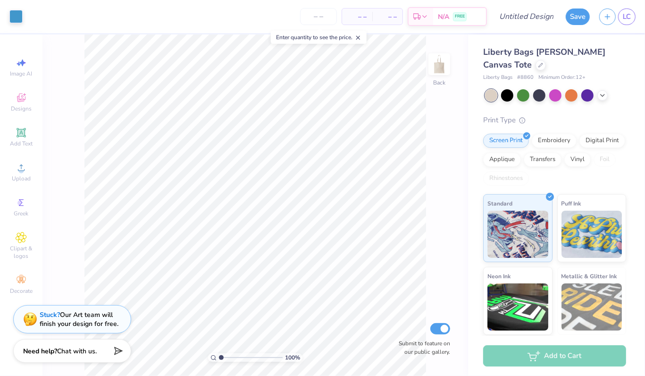
click at [513, 70] on div "Liberty Bags Nicole Cotton Canvas Tote" at bounding box center [554, 58] width 143 height 25
click at [538, 65] on icon at bounding box center [540, 64] width 5 height 5
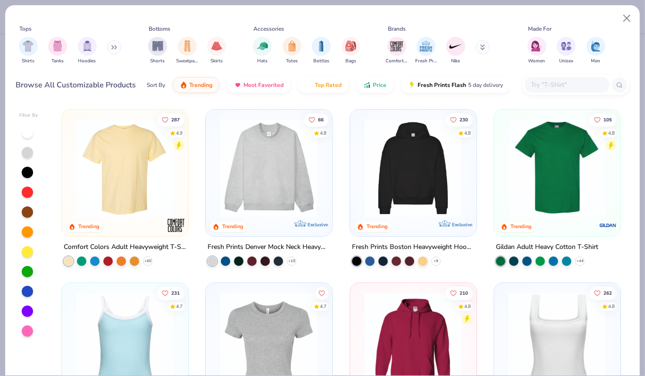
click at [122, 183] on img at bounding box center [124, 168] width 107 height 98
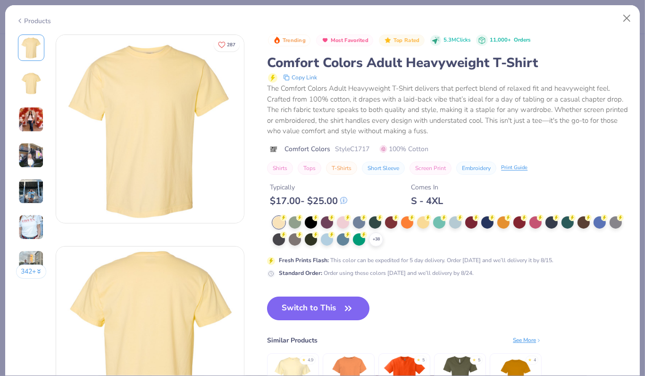
click at [338, 307] on button "Switch to This" at bounding box center [318, 308] width 102 height 24
click at [339, 305] on button "Switch to This" at bounding box center [318, 308] width 102 height 24
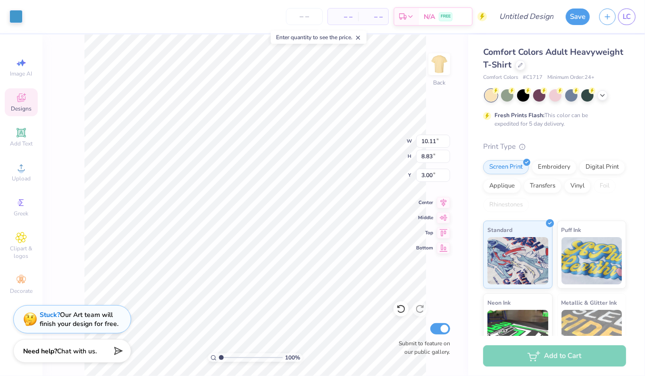
type input "3.00"
type input "6.44"
type input "5.62"
type input "7.18"
type input "6.27"
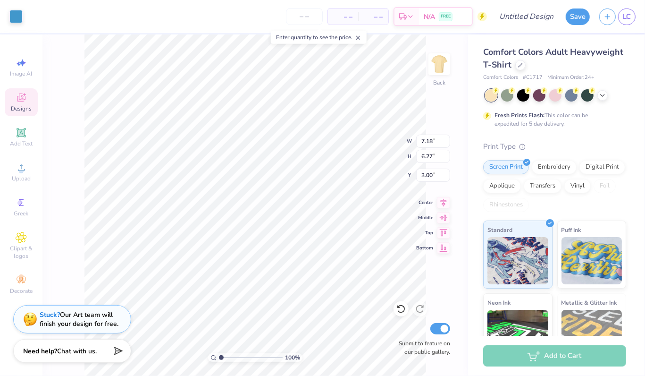
type input "8.10"
type input "7.07"
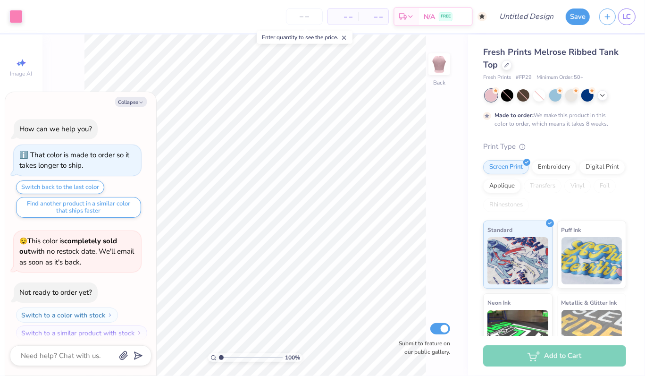
scroll to position [6, 0]
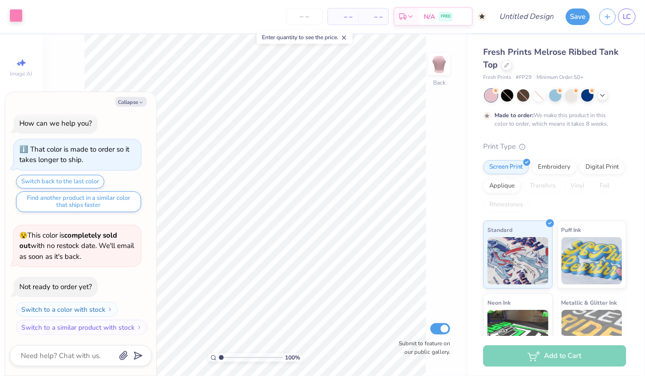
click at [20, 19] on div at bounding box center [15, 15] width 13 height 13
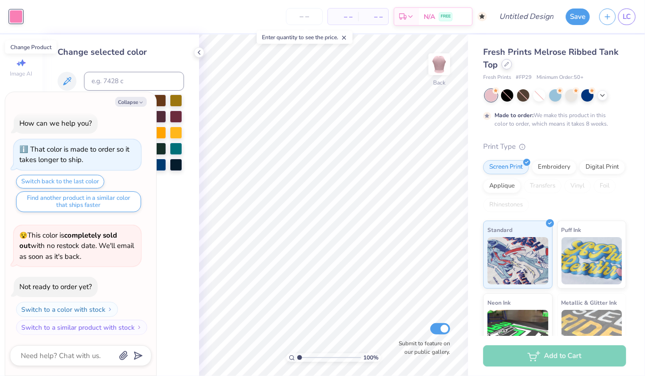
click at [508, 66] on icon at bounding box center [506, 64] width 5 height 5
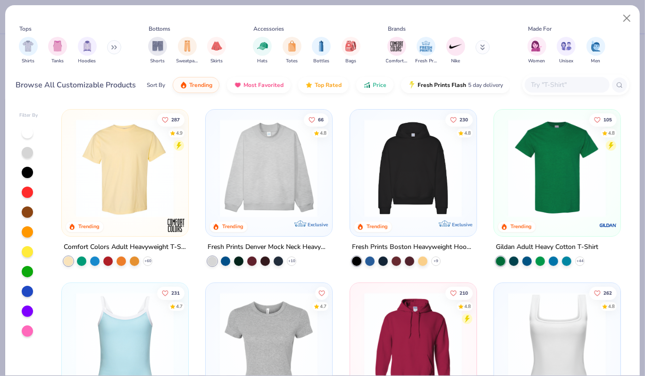
click at [120, 191] on img at bounding box center [124, 168] width 107 height 98
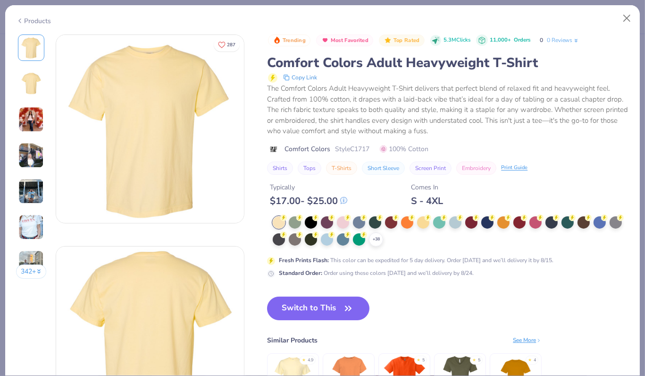
click at [342, 308] on div "Trending Most Favorited Top Rated 5.3M Clicks 11,000+ Orders 0 0 Reviews Comfor…" at bounding box center [448, 228] width 362 height 389
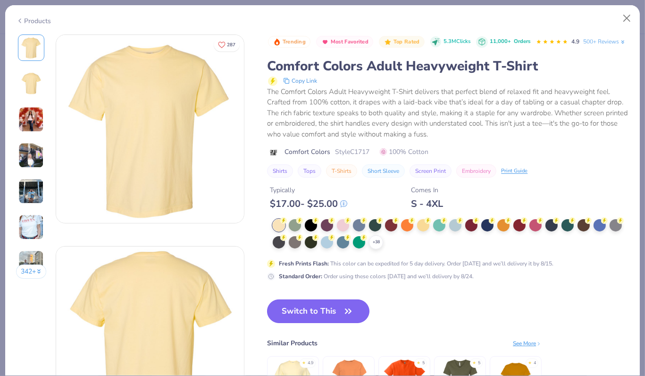
click at [351, 317] on icon "button" at bounding box center [348, 310] width 13 height 13
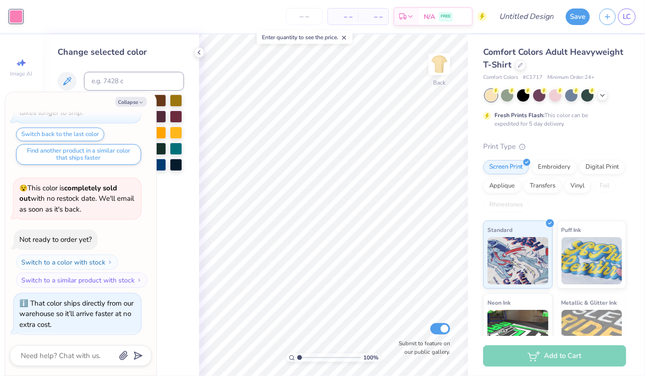
click at [17, 16] on div at bounding box center [15, 16] width 13 height 13
click at [130, 101] on button "Collapse" at bounding box center [131, 102] width 32 height 10
type textarea "x"
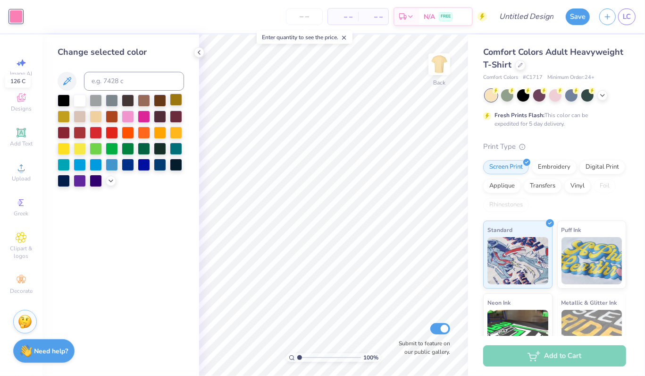
click at [176, 99] on div at bounding box center [176, 99] width 12 height 12
click at [507, 99] on div at bounding box center [507, 94] width 12 height 12
click at [159, 146] on div at bounding box center [160, 148] width 12 height 12
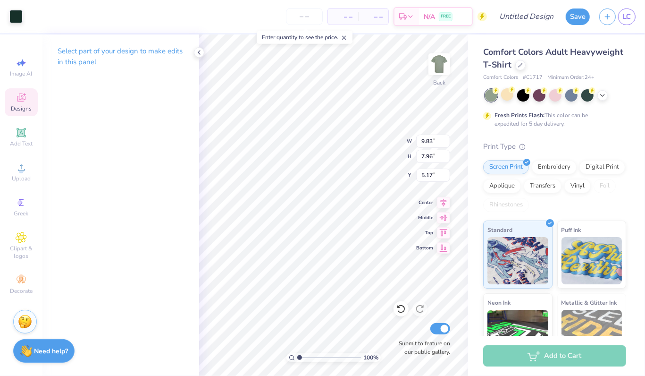
type input "9.83"
type input "7.96"
type input "3.36"
type input "3.33"
click at [604, 94] on icon at bounding box center [603, 95] width 8 height 8
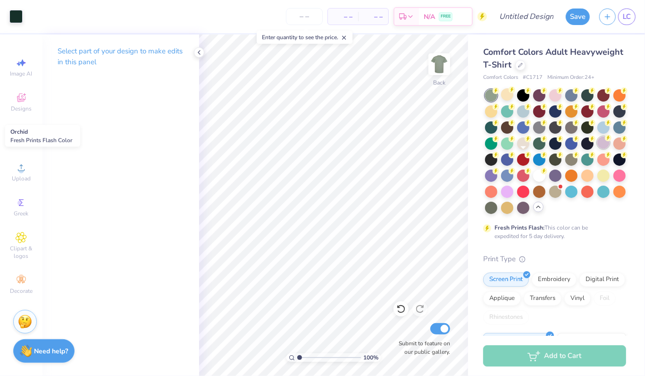
click at [597, 149] on div at bounding box center [603, 142] width 12 height 12
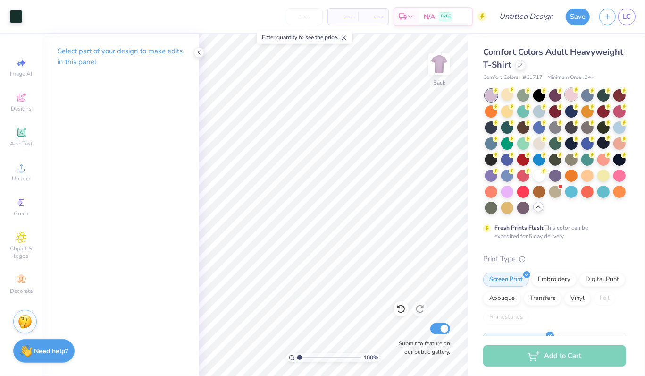
click at [575, 94] on div at bounding box center [571, 94] width 12 height 12
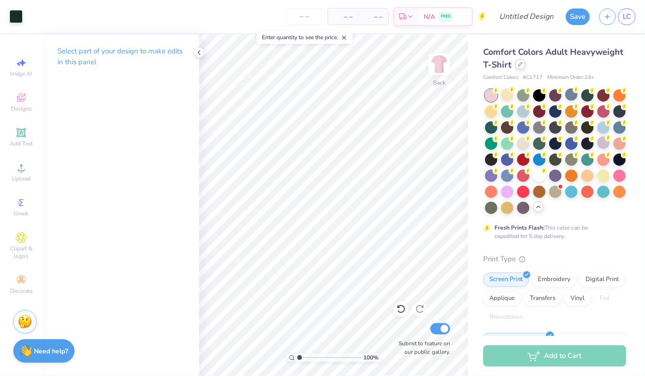
click at [526, 67] on div at bounding box center [520, 64] width 10 height 10
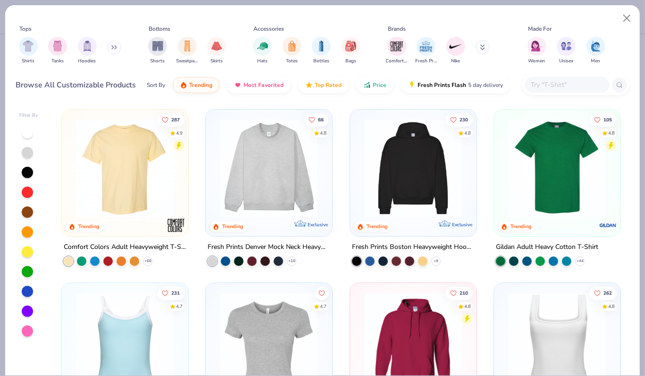
click at [108, 168] on img at bounding box center [53, 168] width 107 height 98
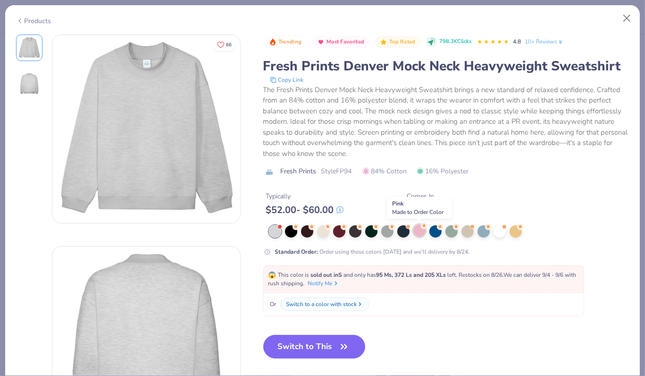
click at [421, 232] on div at bounding box center [419, 230] width 12 height 12
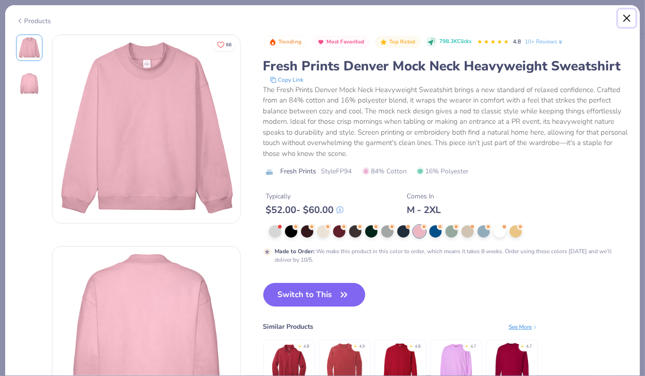
click at [630, 17] on button "Close" at bounding box center [627, 18] width 18 height 18
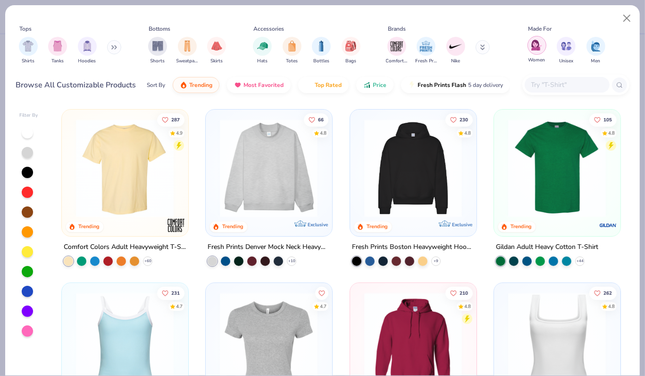
click at [537, 42] on img "filter for Women" at bounding box center [536, 45] width 11 height 11
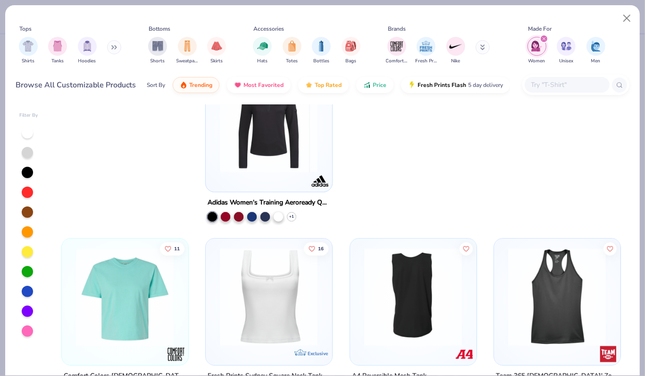
scroll to position [2776, 0]
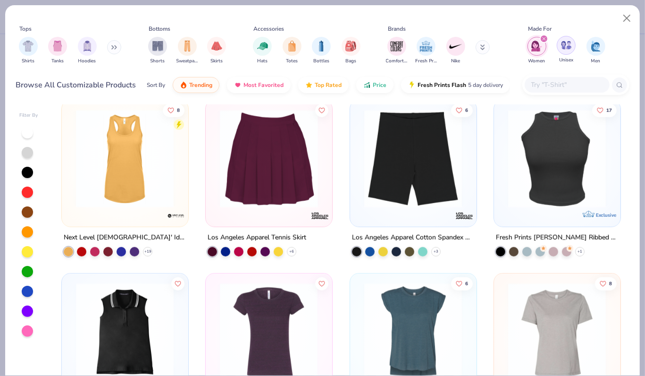
click at [563, 45] on img "filter for Unisex" at bounding box center [566, 45] width 11 height 11
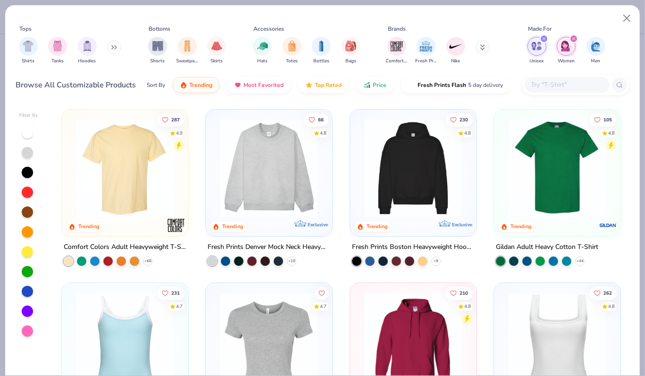
click at [574, 37] on icon "filter for Women" at bounding box center [574, 39] width 4 height 4
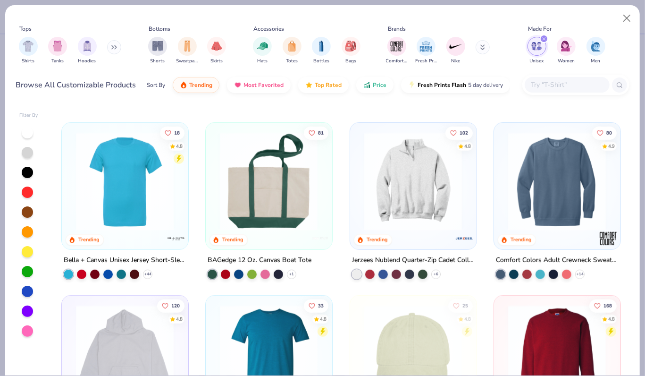
scroll to position [713, 0]
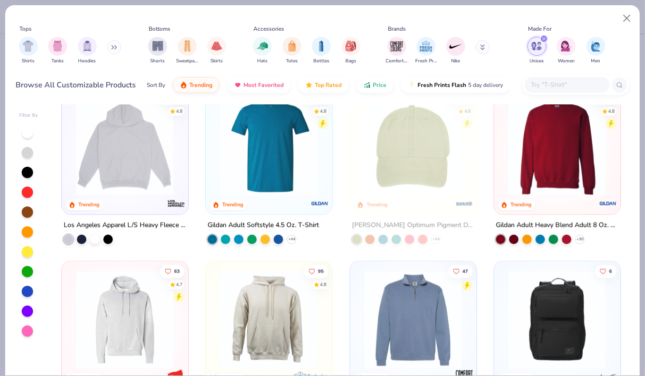
click at [548, 180] on img at bounding box center [556, 146] width 107 height 98
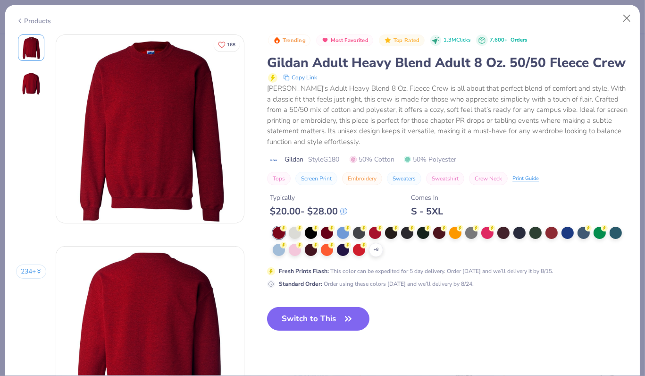
click at [293, 256] on div at bounding box center [295, 249] width 12 height 12
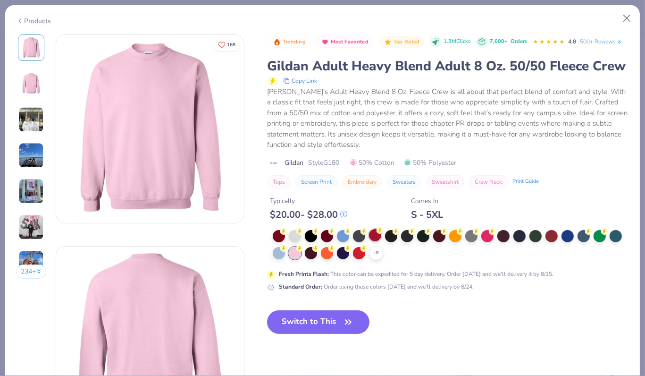
click at [376, 241] on div at bounding box center [375, 235] width 12 height 12
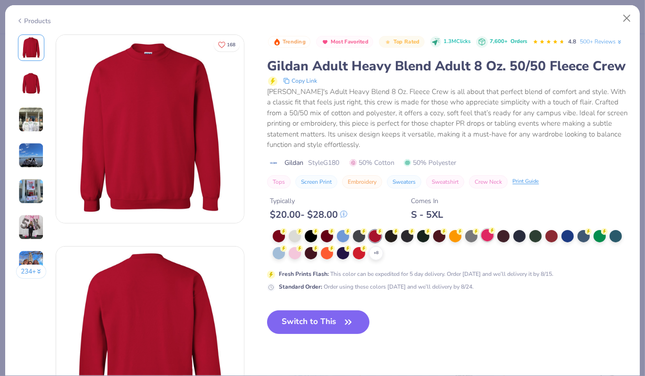
click at [484, 241] on div at bounding box center [487, 235] width 12 height 12
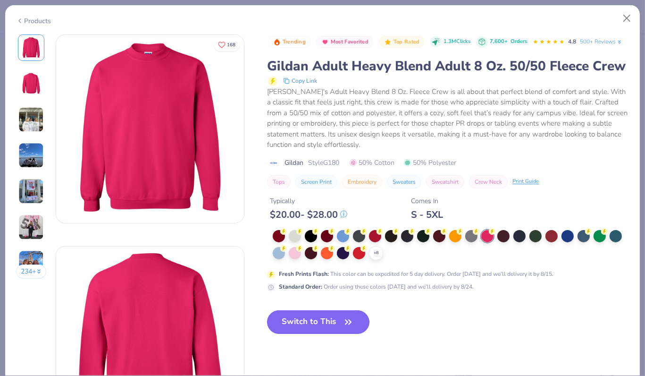
click at [344, 334] on button "Switch to This" at bounding box center [318, 322] width 102 height 24
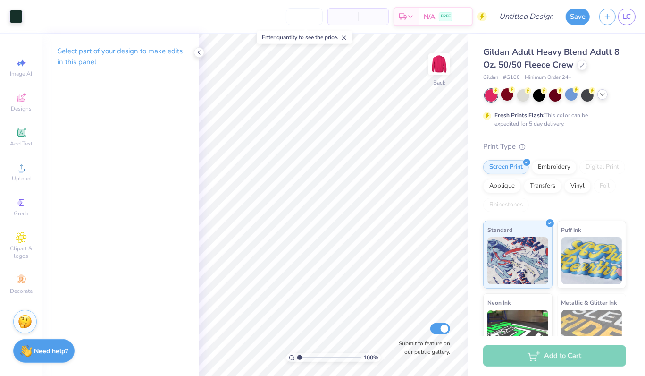
click at [603, 97] on icon at bounding box center [603, 95] width 8 height 8
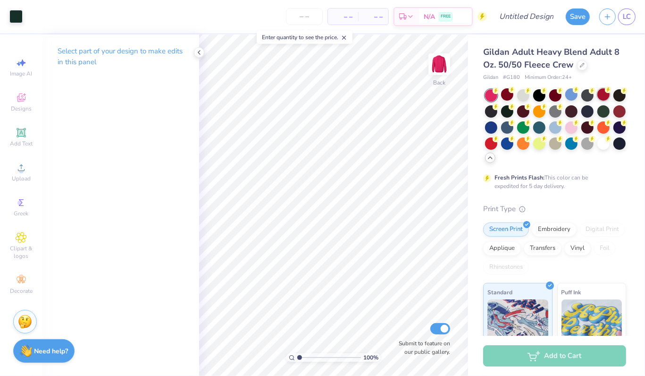
click at [602, 95] on div at bounding box center [603, 94] width 12 height 12
click at [504, 96] on div at bounding box center [507, 94] width 12 height 12
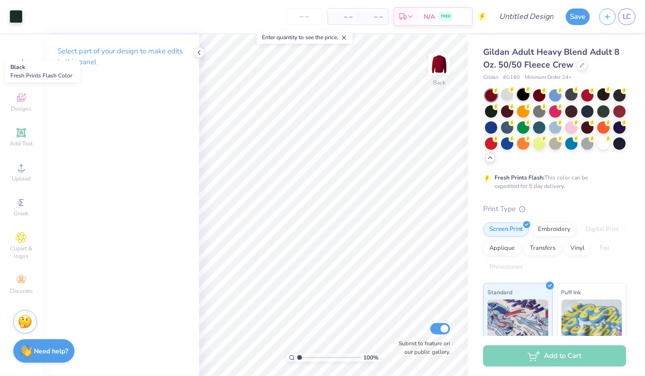
click at [522, 97] on div at bounding box center [523, 94] width 12 height 12
click at [613, 149] on div at bounding box center [619, 142] width 12 height 12
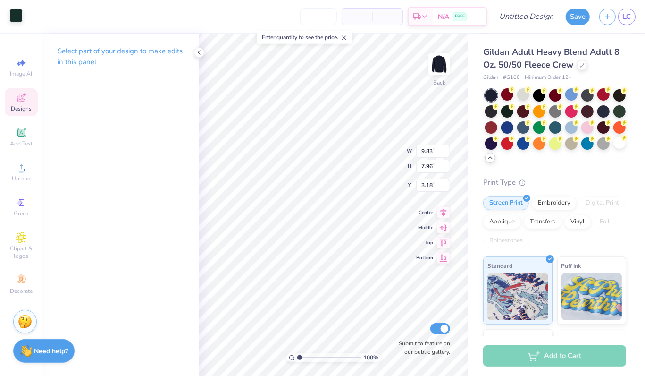
click at [18, 18] on div at bounding box center [15, 15] width 13 height 13
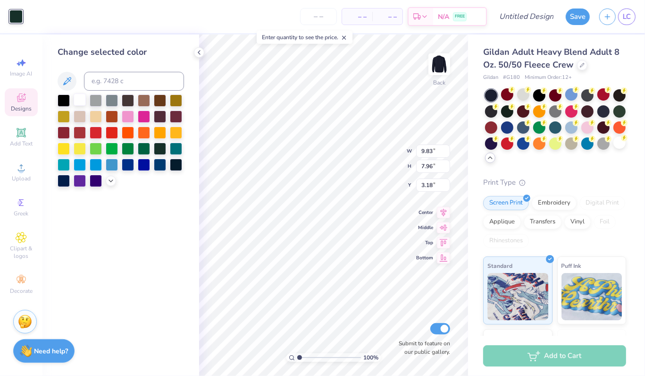
click at [80, 104] on div at bounding box center [80, 99] width 12 height 12
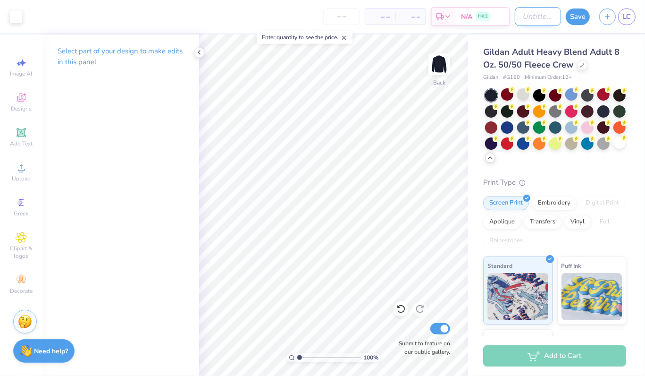
click at [526, 9] on input "Design Title" at bounding box center [538, 16] width 46 height 19
type input "Phi Mu F25"
click at [575, 12] on button "Save" at bounding box center [578, 15] width 24 height 17
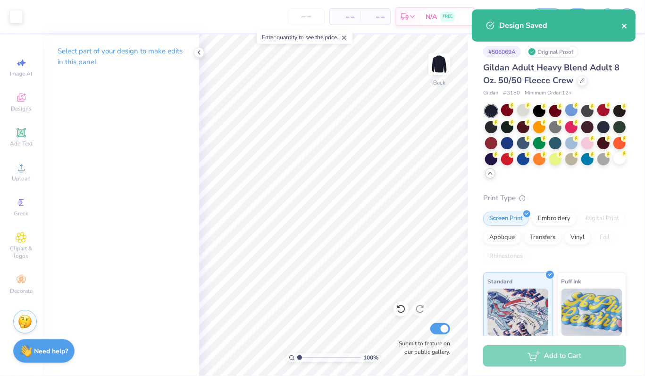
click at [626, 25] on icon "close" at bounding box center [624, 26] width 5 height 5
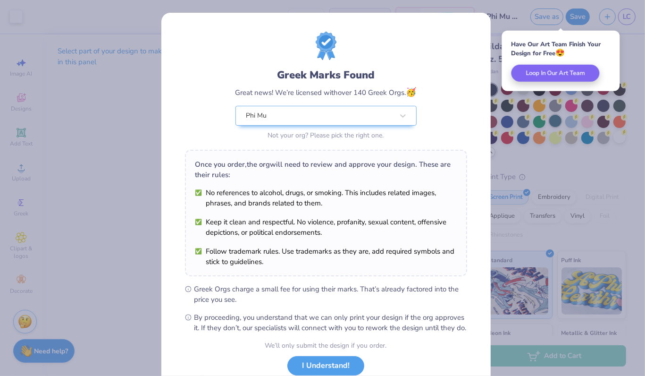
scroll to position [2, 0]
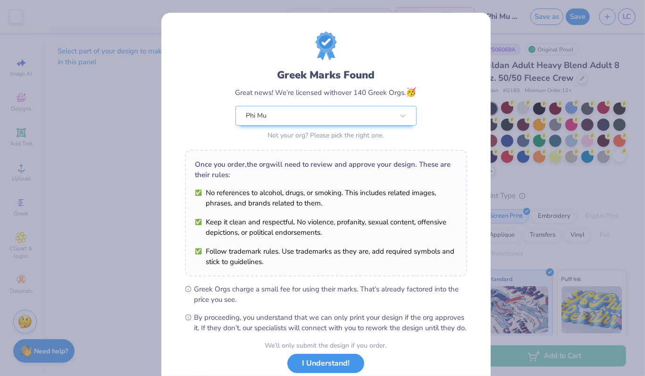
click at [314, 366] on button "I Understand!" at bounding box center [325, 362] width 77 height 19
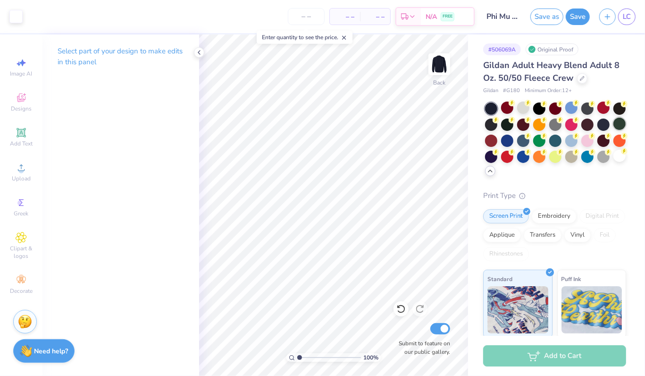
click at [613, 130] on div at bounding box center [619, 123] width 12 height 12
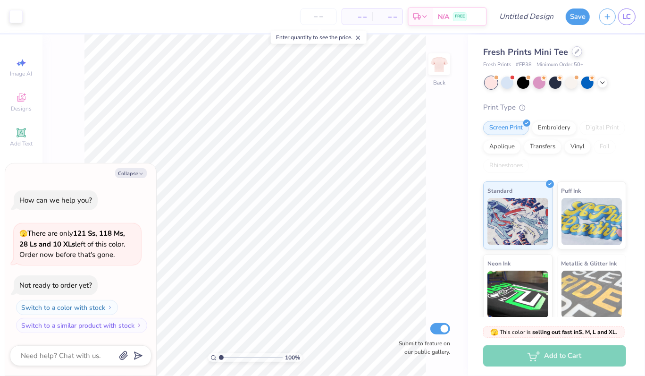
click at [572, 54] on div at bounding box center [577, 51] width 10 height 10
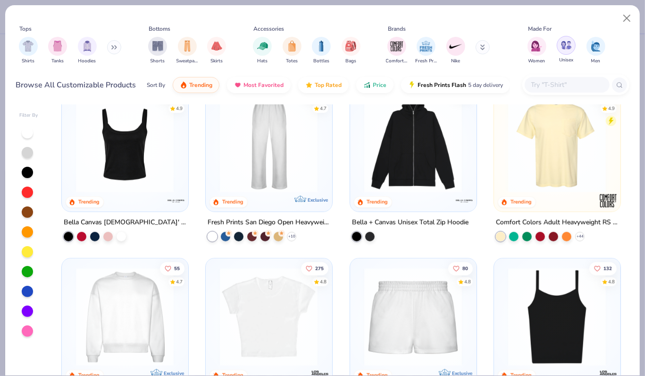
scroll to position [477, 0]
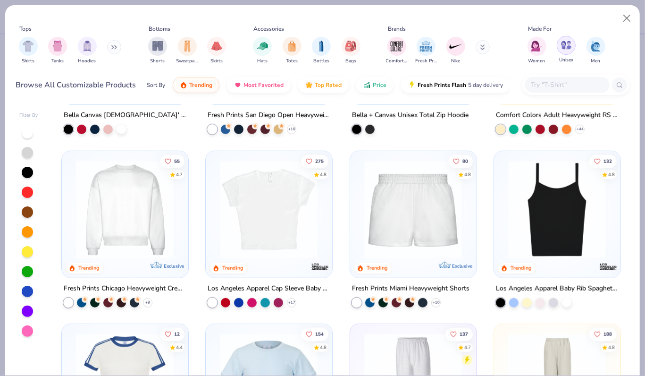
click at [565, 49] on img "filter for Unisex" at bounding box center [566, 45] width 11 height 11
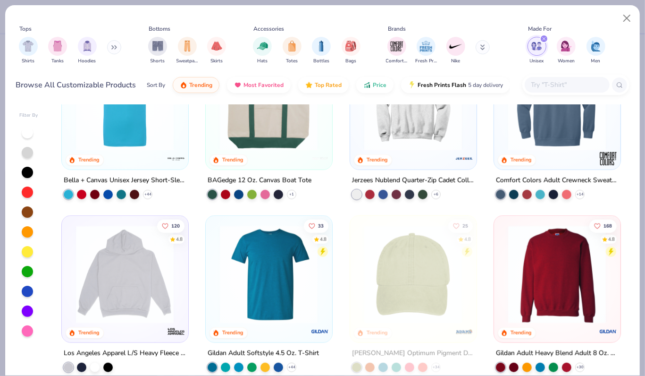
scroll to position [709, 0]
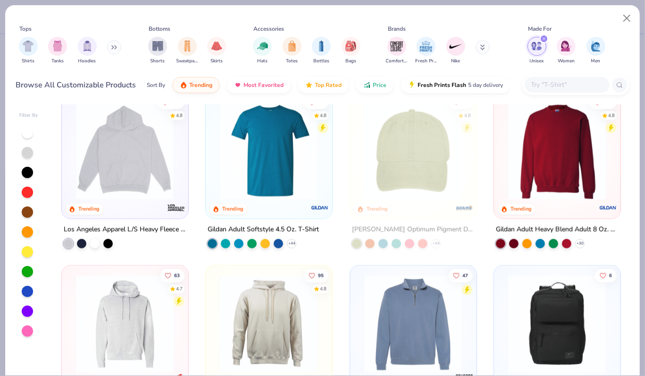
click at [555, 156] on img at bounding box center [556, 150] width 107 height 98
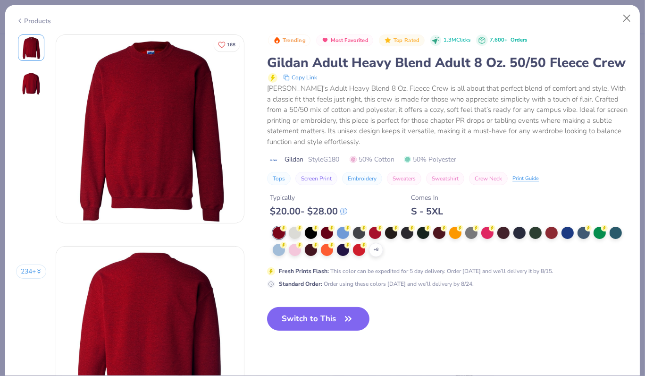
click at [351, 330] on button "Switch to This" at bounding box center [318, 319] width 102 height 24
click at [330, 330] on button "Switch to This" at bounding box center [318, 319] width 102 height 24
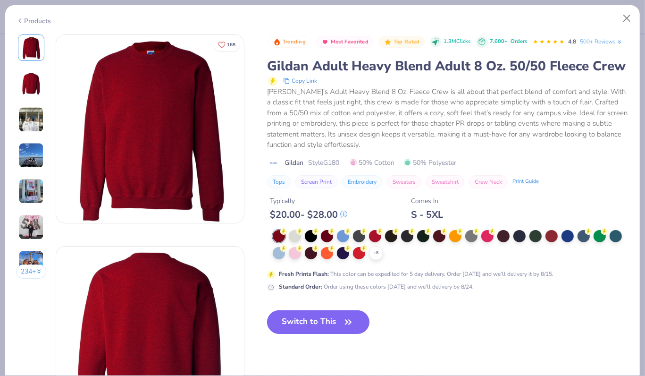
click at [344, 328] on icon "button" at bounding box center [348, 321] width 13 height 13
click at [338, 334] on button "Switch to This" at bounding box center [318, 322] width 102 height 24
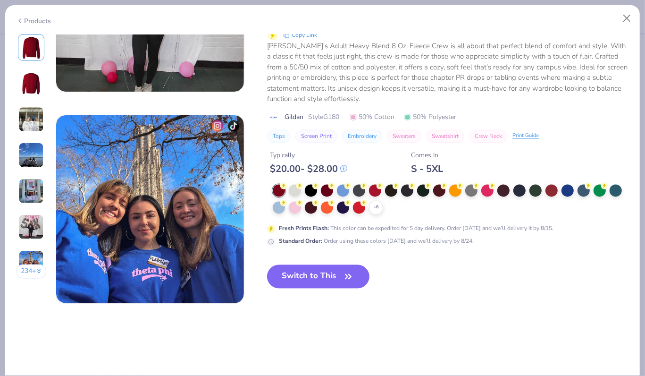
scroll to position [1193, 0]
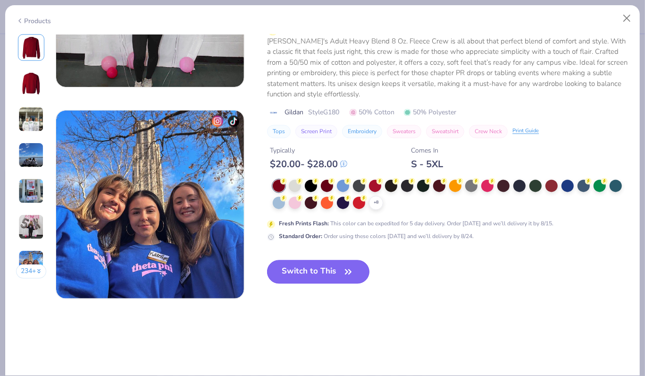
click at [351, 272] on icon "button" at bounding box center [348, 271] width 13 height 13
click at [351, 272] on icon "button" at bounding box center [348, 271] width 6 height 4
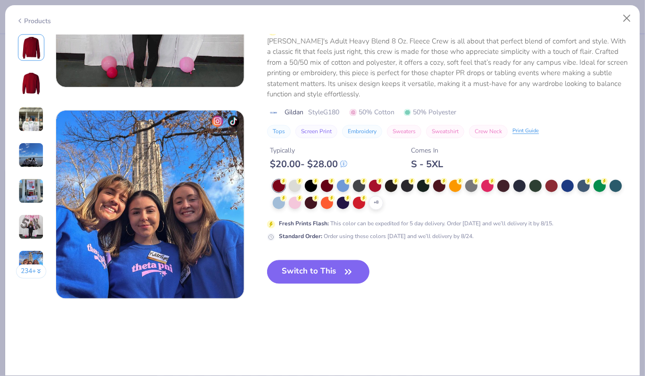
type textarea "x"
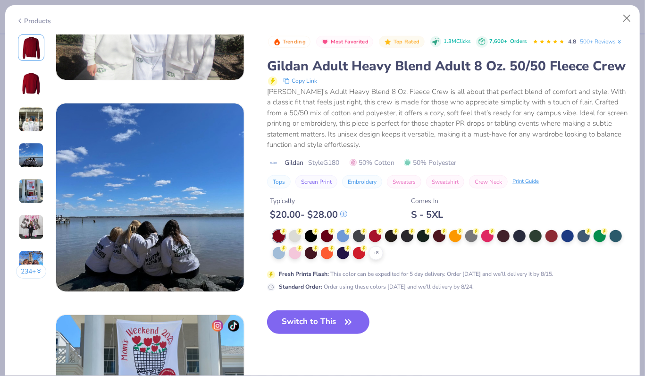
scroll to position [0, 0]
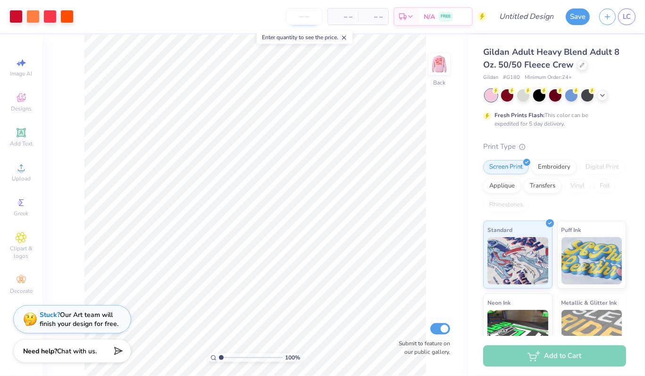
click at [305, 19] on input "number" at bounding box center [304, 16] width 37 height 17
type input "24"
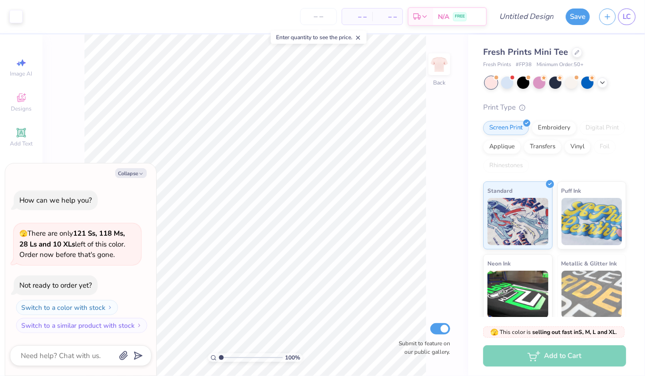
click at [360, 16] on span "– –" at bounding box center [357, 17] width 19 height 10
type textarea "x"
click at [322, 16] on input "number" at bounding box center [318, 16] width 37 height 17
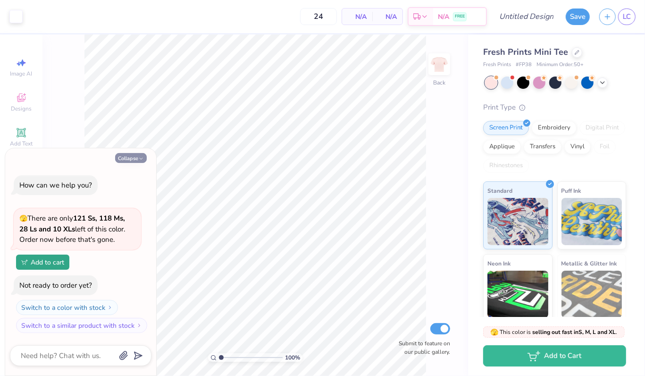
type input "50"
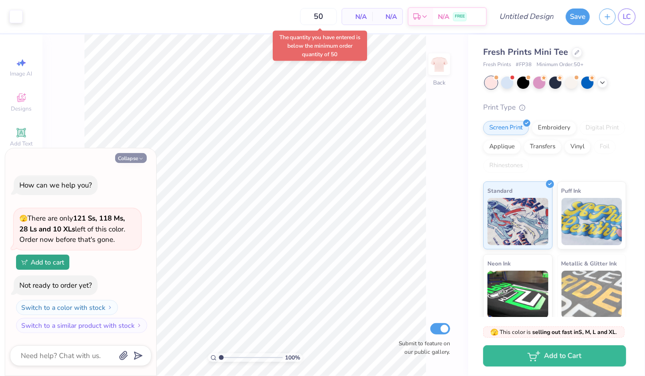
click at [128, 160] on button "Collapse" at bounding box center [131, 158] width 32 height 10
type textarea "x"
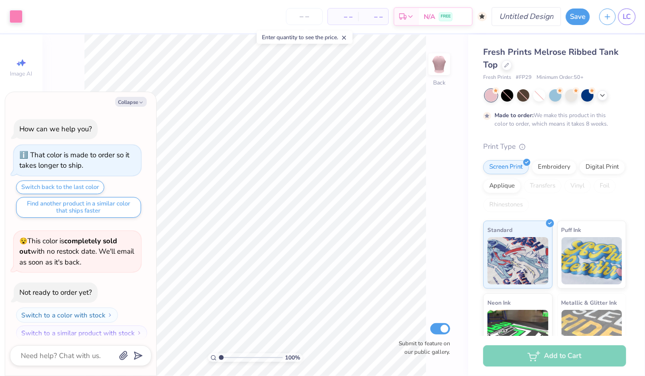
scroll to position [6, 0]
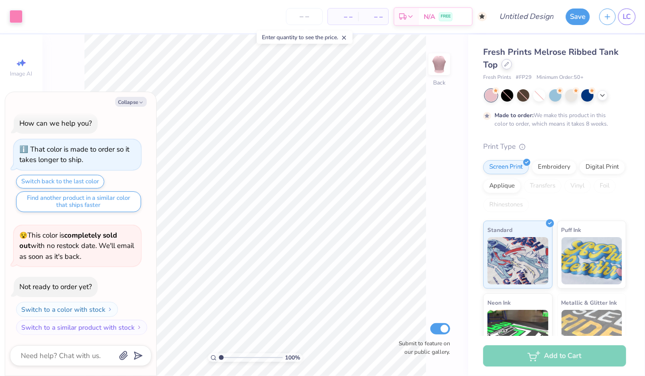
click at [508, 68] on div at bounding box center [506, 64] width 10 height 10
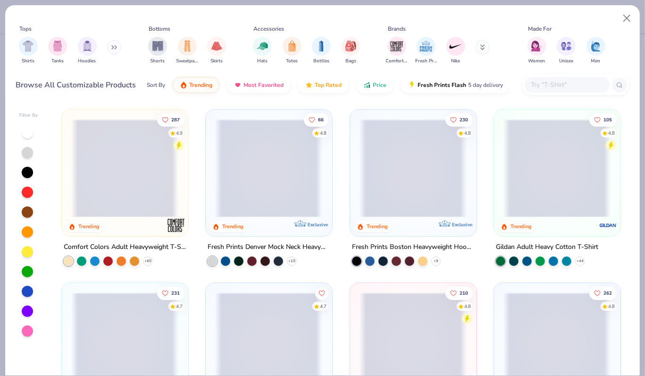
click at [121, 185] on span at bounding box center [124, 168] width 107 height 98
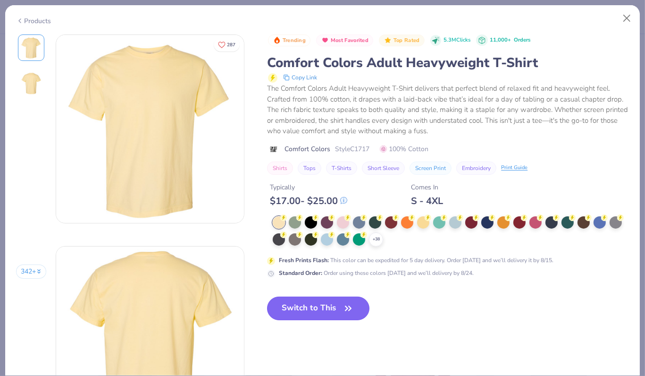
click at [334, 307] on button "Switch to This" at bounding box center [318, 308] width 102 height 24
click at [346, 305] on icon "button" at bounding box center [348, 307] width 13 height 13
click at [320, 309] on button "Switch to This" at bounding box center [318, 308] width 102 height 24
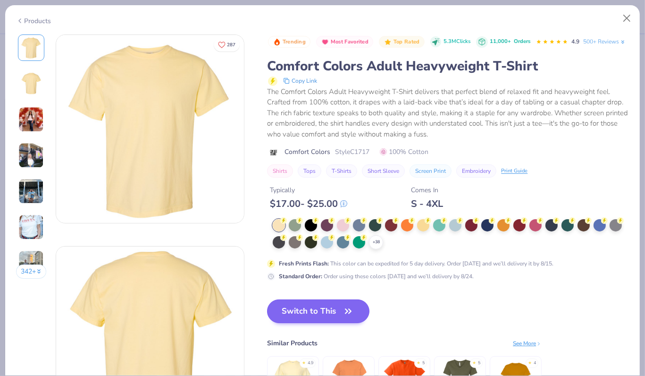
scroll to position [53, 0]
click at [348, 317] on icon "button" at bounding box center [348, 310] width 13 height 13
click at [346, 317] on icon "button" at bounding box center [348, 310] width 13 height 13
click at [346, 313] on icon "button" at bounding box center [348, 311] width 6 height 4
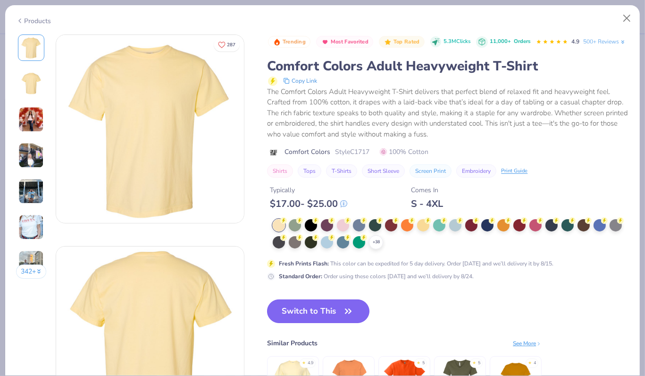
click at [346, 313] on icon "button" at bounding box center [348, 311] width 6 height 4
click at [375, 246] on icon at bounding box center [376, 242] width 8 height 8
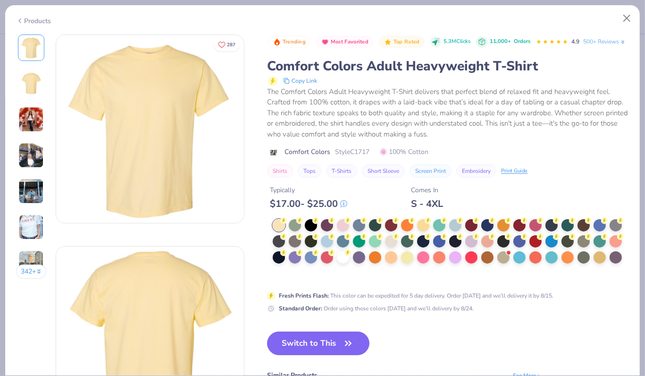
scroll to position [339, 0]
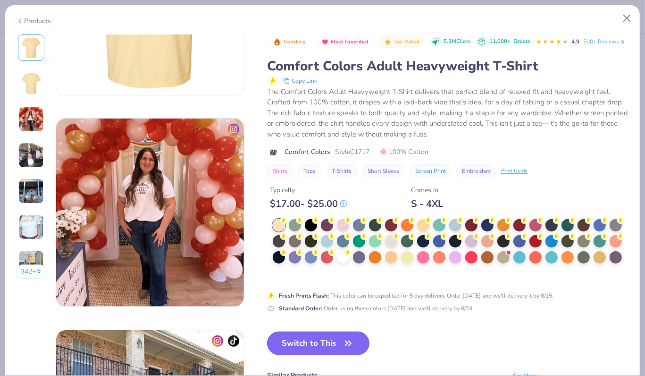
click at [307, 349] on button "Switch to This" at bounding box center [318, 343] width 102 height 24
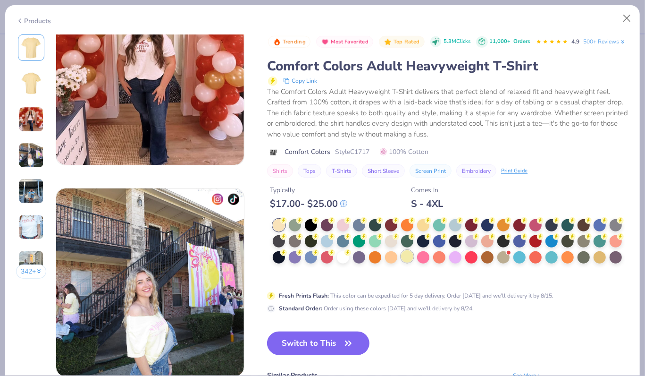
click at [407, 267] on div at bounding box center [451, 250] width 356 height 62
click at [275, 231] on div at bounding box center [279, 225] width 12 height 12
click at [344, 350] on icon "button" at bounding box center [348, 342] width 13 height 13
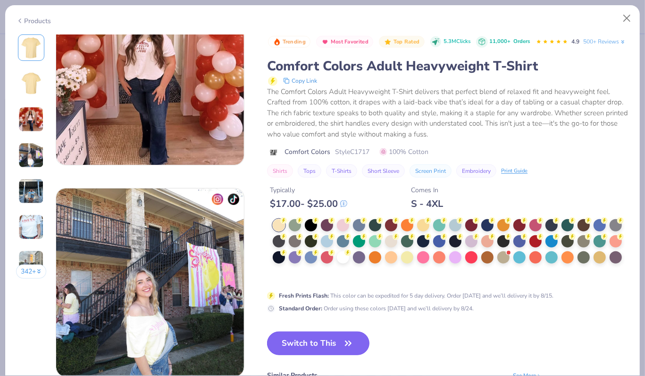
type textarea "x"
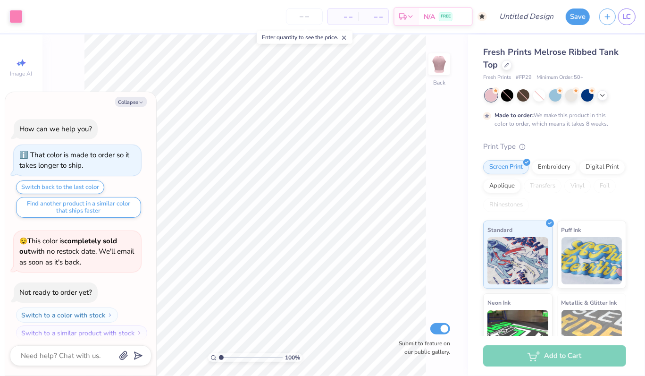
scroll to position [6, 0]
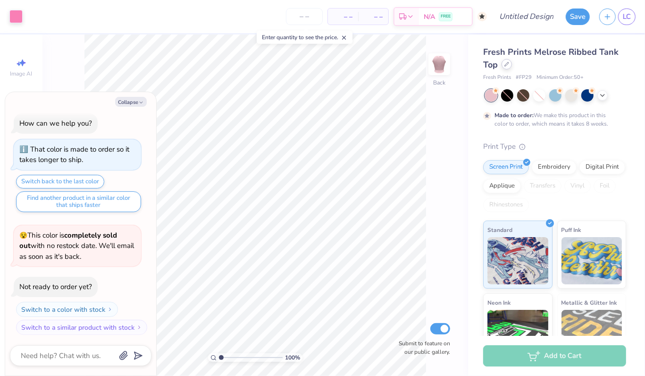
click at [509, 68] on div at bounding box center [506, 64] width 10 height 10
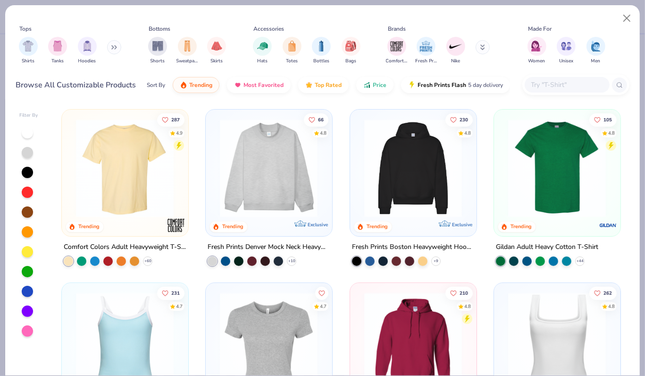
click at [125, 172] on img at bounding box center [124, 168] width 107 height 98
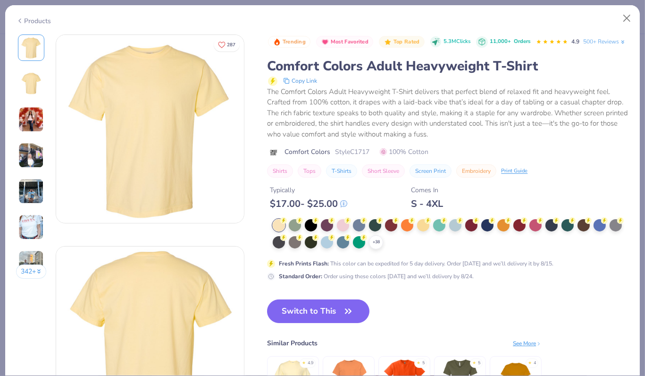
scroll to position [553, 0]
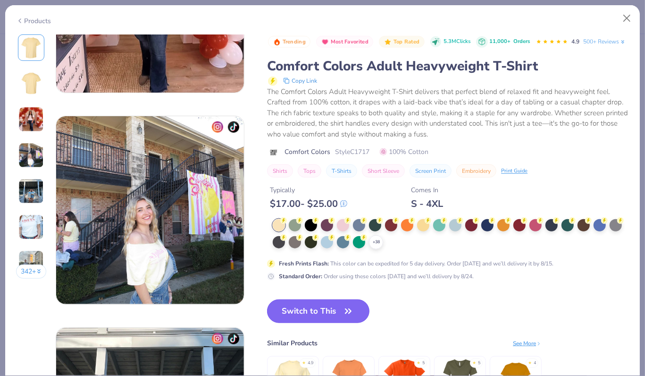
click at [330, 323] on button "Switch to This" at bounding box center [318, 311] width 102 height 24
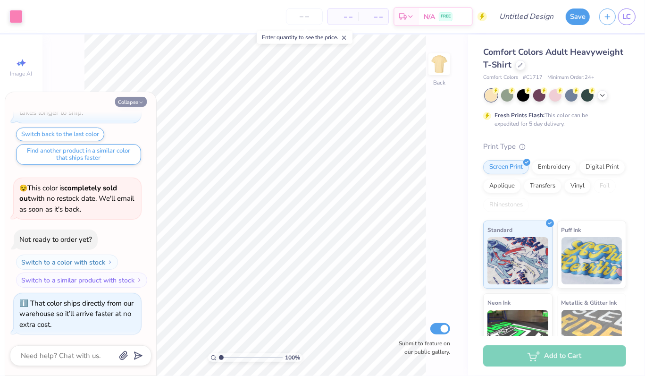
click at [138, 99] on button "Collapse" at bounding box center [131, 102] width 32 height 10
type textarea "x"
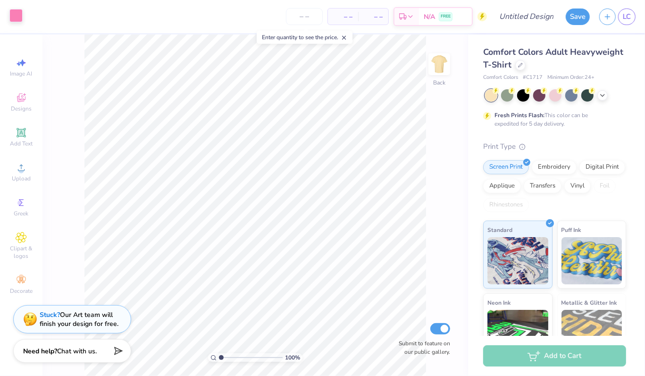
click at [17, 17] on div at bounding box center [15, 15] width 13 height 13
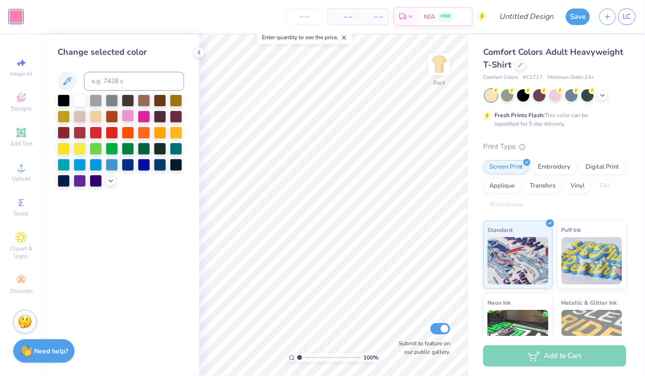
click at [127, 114] on div at bounding box center [128, 115] width 12 height 12
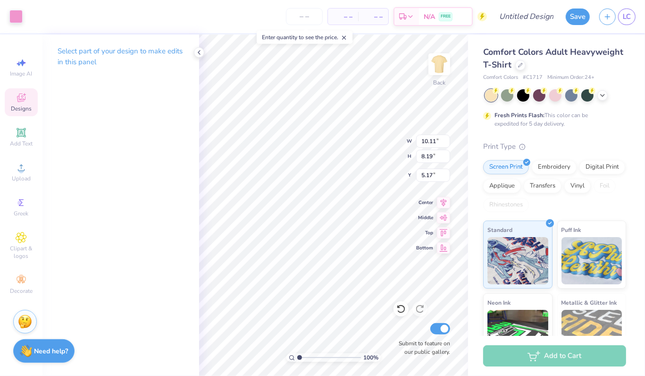
type input "10.11"
type input "8.19"
type input "3.00"
click at [602, 97] on icon at bounding box center [603, 95] width 8 height 8
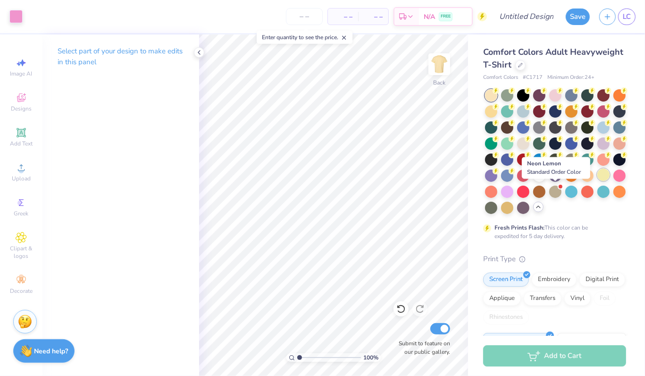
click at [597, 181] on div at bounding box center [603, 174] width 12 height 12
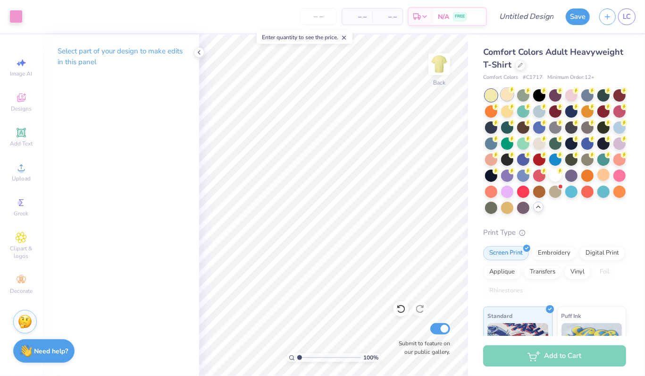
click at [503, 94] on div at bounding box center [507, 94] width 12 height 12
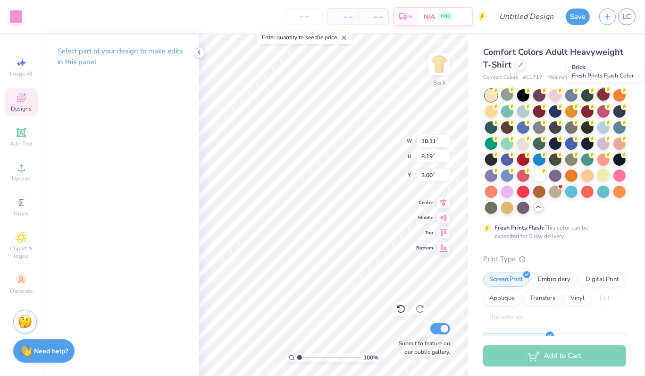
click at [603, 95] on div at bounding box center [603, 94] width 12 height 12
click at [401, 312] on icon at bounding box center [401, 309] width 8 height 8
click at [16, 11] on div at bounding box center [15, 15] width 13 height 13
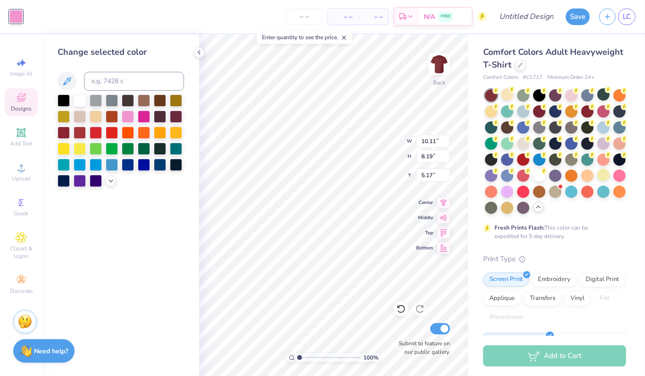
type input "3.00"
click at [513, 97] on div at bounding box center [507, 94] width 12 height 12
click at [19, 16] on div at bounding box center [15, 16] width 13 height 13
click at [177, 97] on div at bounding box center [176, 99] width 12 height 12
click at [161, 100] on div at bounding box center [160, 99] width 12 height 12
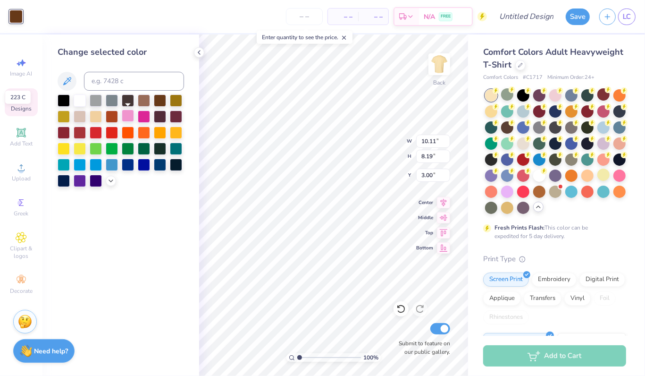
click at [124, 116] on div at bounding box center [128, 115] width 12 height 12
click at [113, 182] on icon at bounding box center [111, 180] width 8 height 8
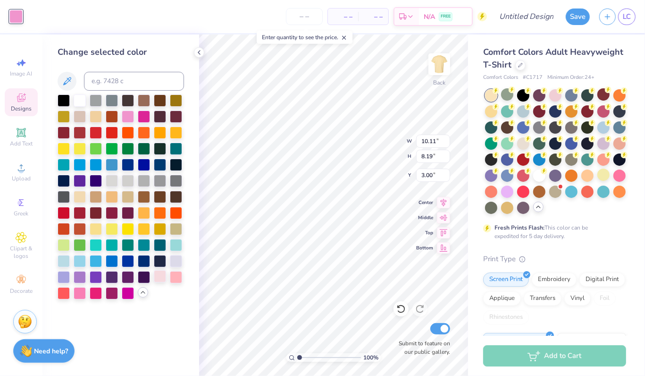
click at [159, 273] on div at bounding box center [160, 276] width 12 height 12
click at [178, 281] on div at bounding box center [176, 276] width 12 height 12
click at [59, 275] on div at bounding box center [64, 276] width 12 height 12
click at [79, 261] on div at bounding box center [80, 260] width 12 height 12
click at [64, 257] on div at bounding box center [64, 260] width 12 height 12
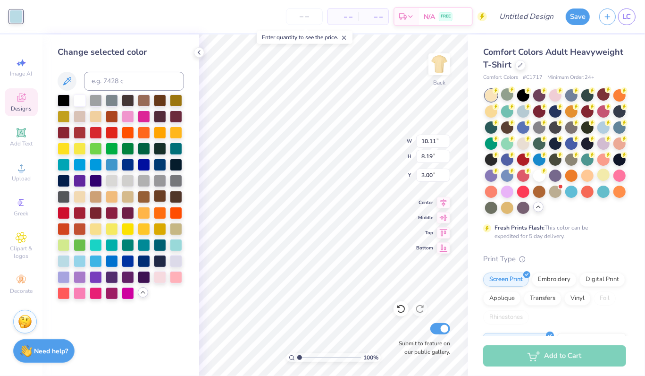
click at [162, 198] on div at bounding box center [160, 196] width 12 height 12
click at [178, 278] on div at bounding box center [176, 276] width 12 height 12
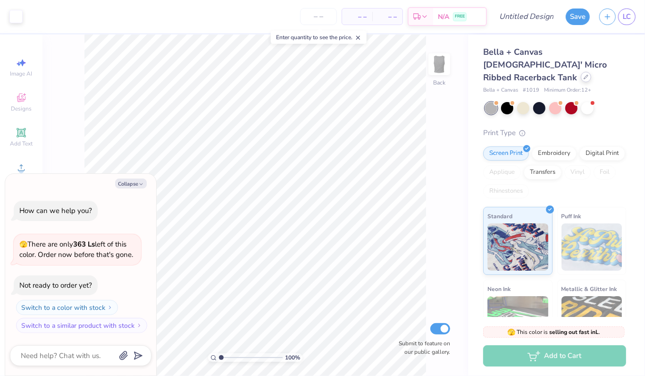
click at [584, 72] on div at bounding box center [586, 77] width 10 height 10
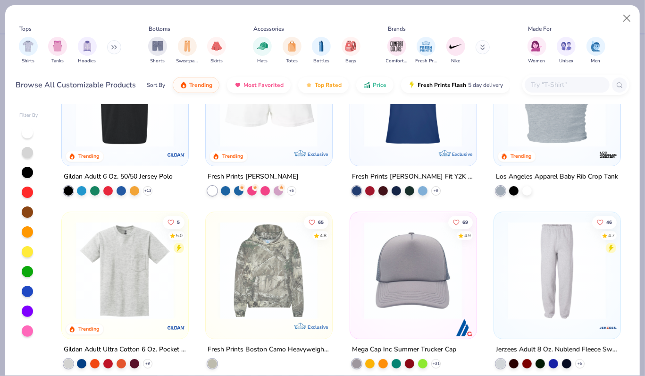
scroll to position [2503, 0]
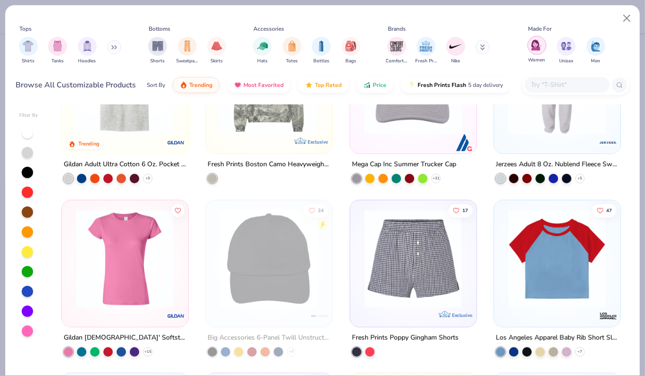
click at [536, 46] on img "filter for Women" at bounding box center [536, 45] width 11 height 11
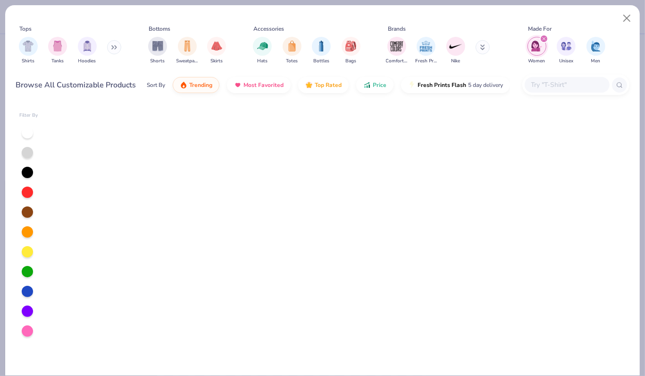
scroll to position [1087, 0]
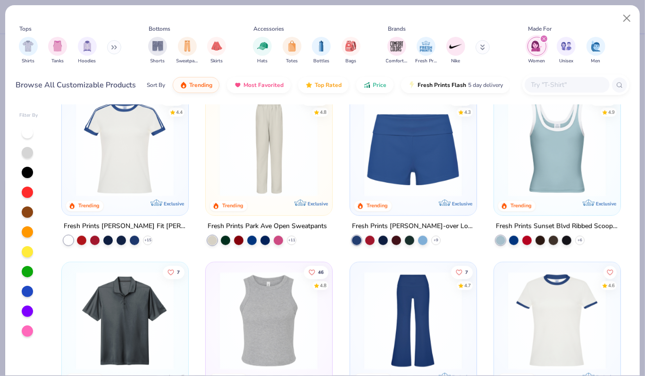
scroll to position [0, 0]
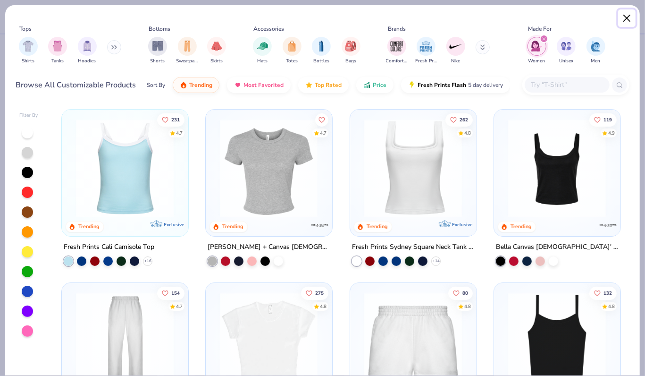
click at [631, 12] on button "Close" at bounding box center [627, 18] width 18 height 18
type textarea "x"
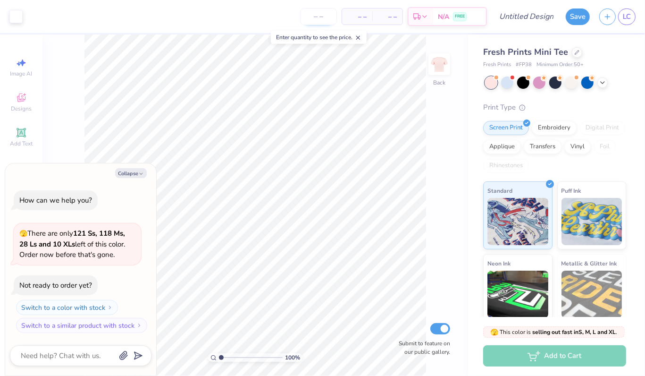
type textarea "x"
click at [322, 24] on input "number" at bounding box center [318, 16] width 37 height 17
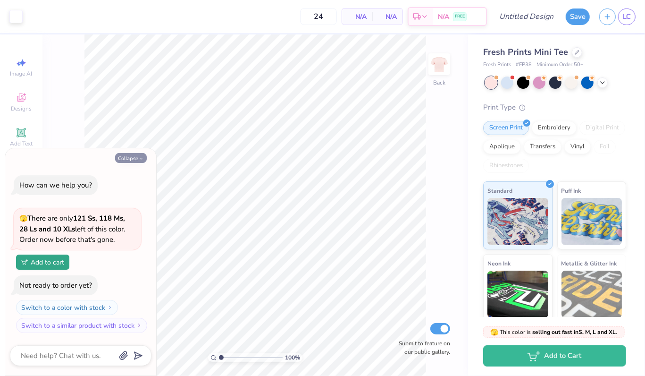
type input "50"
click at [134, 154] on button "Collapse" at bounding box center [131, 158] width 32 height 10
type textarea "x"
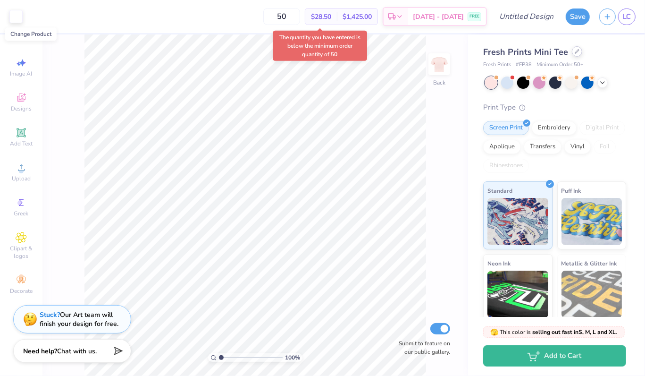
click at [575, 54] on icon at bounding box center [577, 51] width 5 height 5
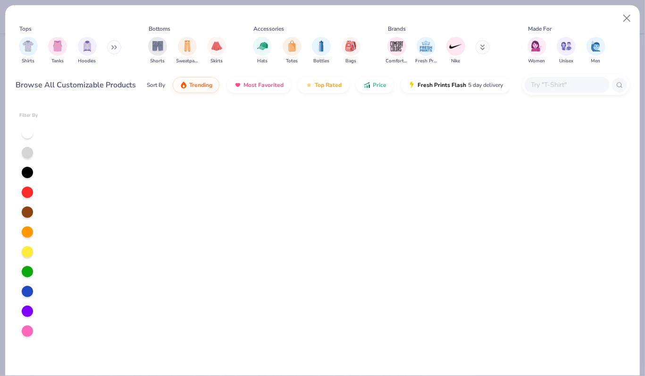
scroll to position [924, 0]
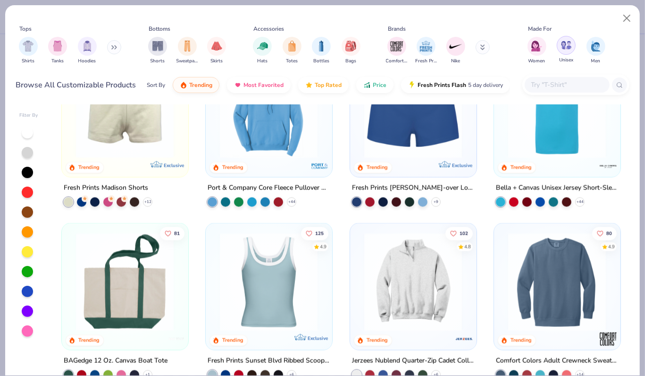
click at [569, 38] on div "filter for Unisex" at bounding box center [566, 45] width 19 height 19
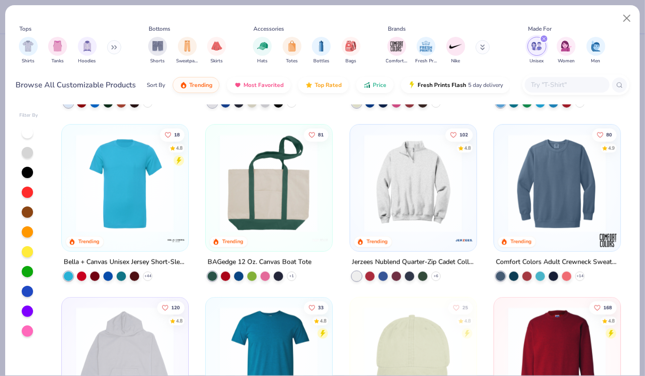
scroll to position [591, 0]
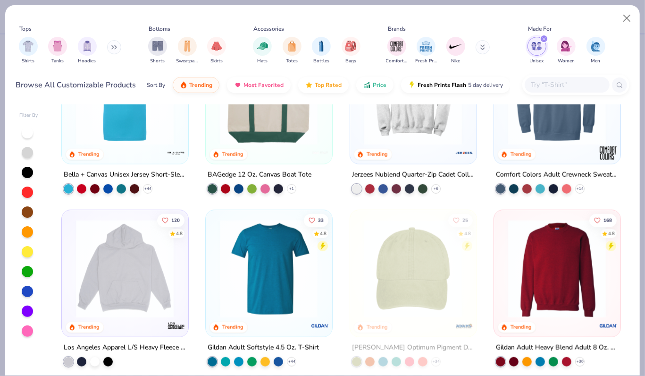
click at [549, 246] on img at bounding box center [556, 268] width 107 height 98
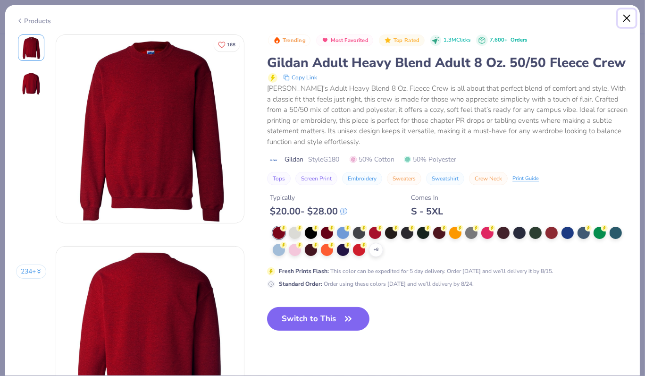
click at [628, 13] on button "Close" at bounding box center [627, 18] width 18 height 18
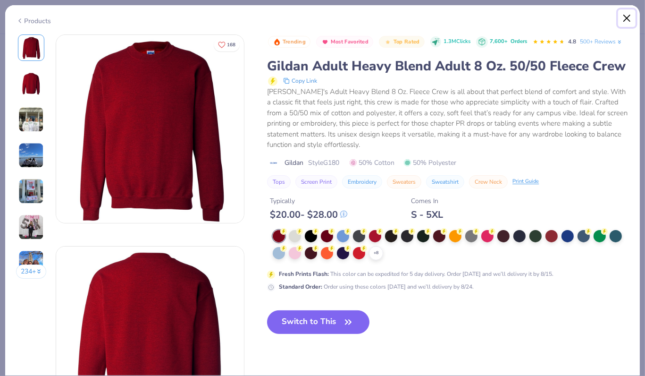
click at [625, 24] on button "Close" at bounding box center [627, 18] width 18 height 18
click at [629, 16] on button "Close" at bounding box center [627, 18] width 18 height 18
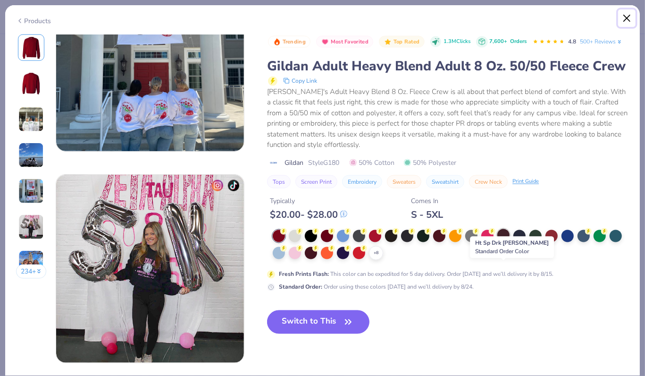
scroll to position [932, 0]
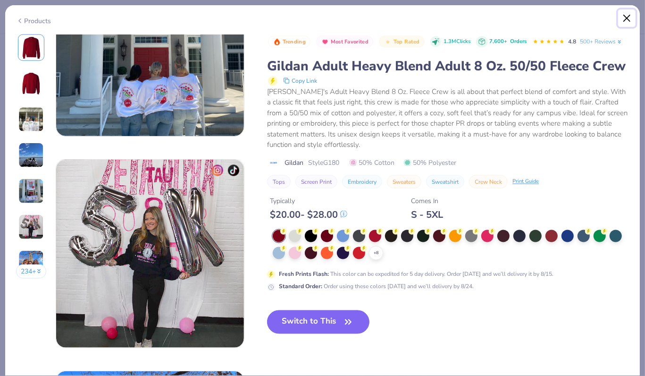
click at [623, 20] on button "Close" at bounding box center [627, 18] width 18 height 18
click at [22, 20] on icon at bounding box center [20, 20] width 8 height 11
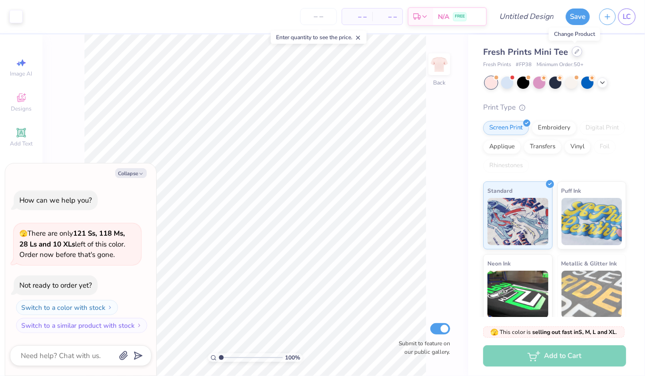
click at [577, 50] on div at bounding box center [577, 51] width 10 height 10
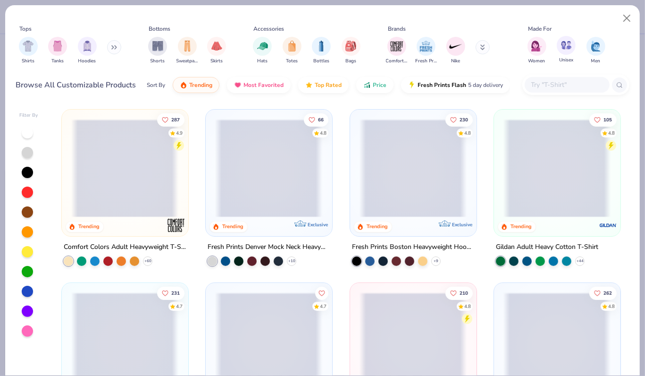
click at [574, 40] on div "filter for Unisex" at bounding box center [566, 45] width 19 height 19
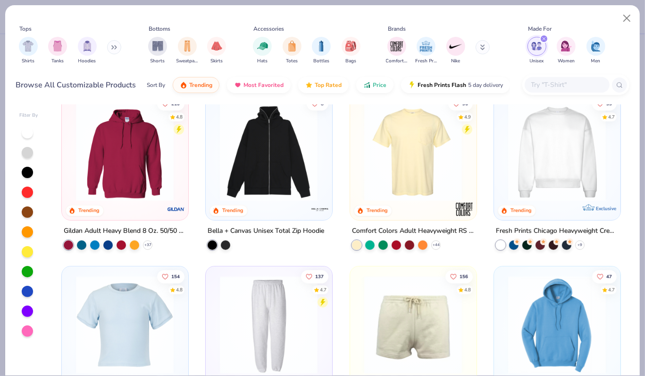
scroll to position [363, 0]
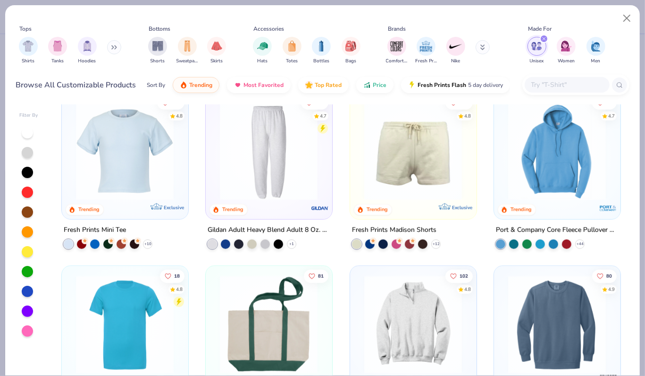
click at [534, 325] on img at bounding box center [556, 324] width 107 height 98
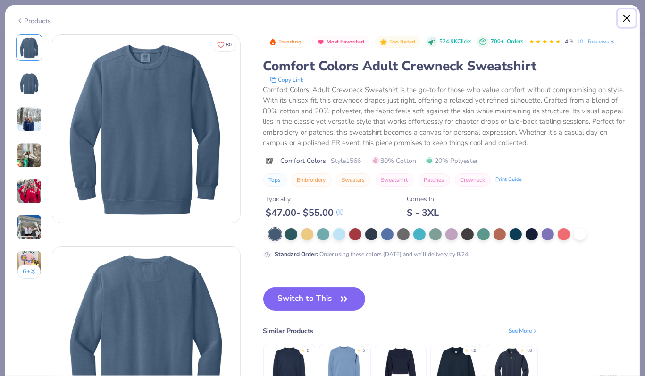
click at [625, 17] on button "Close" at bounding box center [627, 18] width 18 height 18
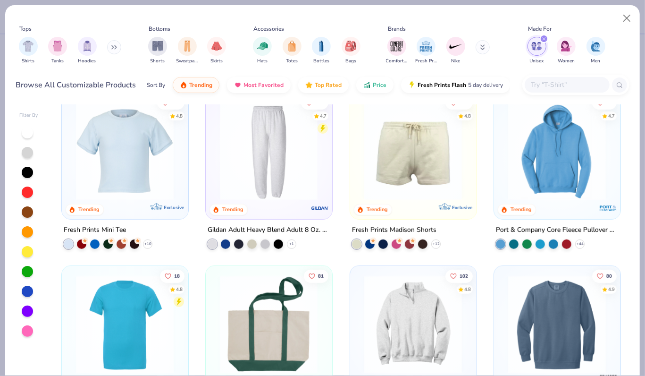
scroll to position [543, 0]
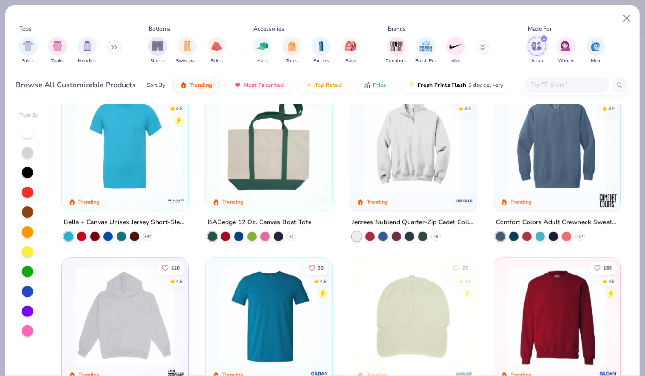
click at [542, 308] on img at bounding box center [556, 316] width 107 height 98
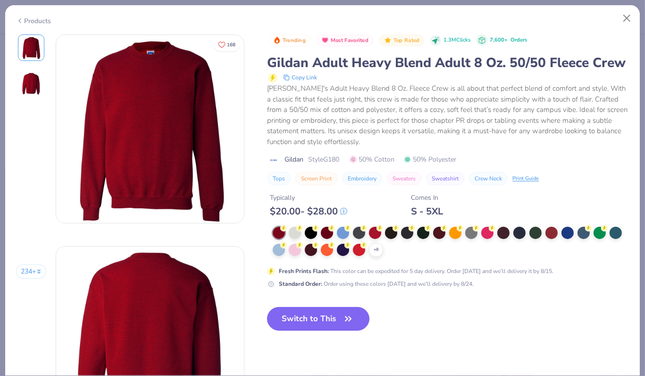
click at [345, 320] on icon "button" at bounding box center [348, 318] width 6 height 4
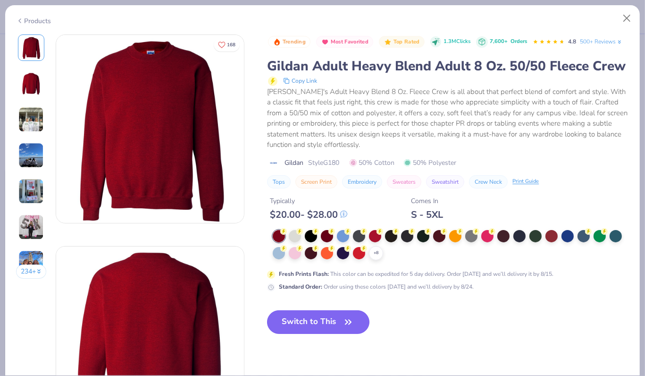
click at [345, 328] on icon "button" at bounding box center [348, 321] width 13 height 13
click at [394, 241] on div at bounding box center [391, 235] width 12 height 12
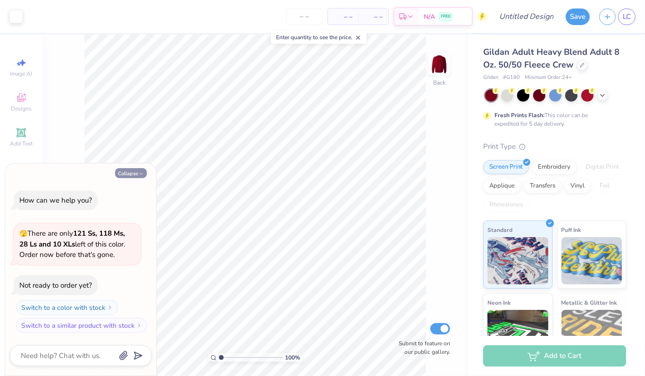
click at [138, 176] on button "Collapse" at bounding box center [131, 173] width 32 height 10
type textarea "x"
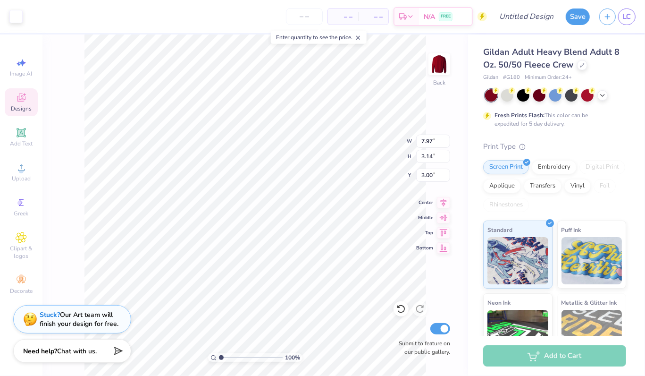
type input "3.00"
type input "10.18"
type input "4.01"
type input "3.00"
click at [602, 97] on icon at bounding box center [603, 95] width 8 height 8
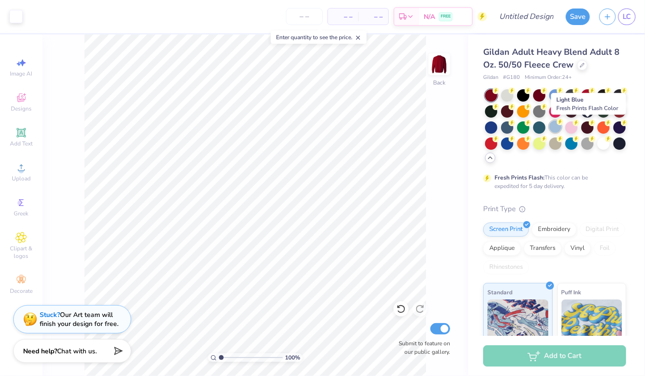
click at [561, 125] on div at bounding box center [555, 126] width 12 height 12
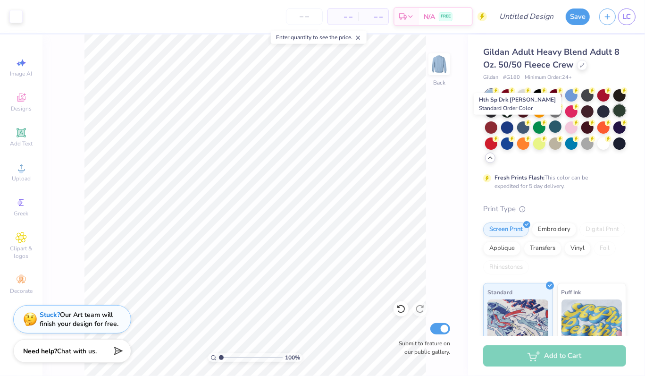
click at [613, 117] on div at bounding box center [619, 110] width 12 height 12
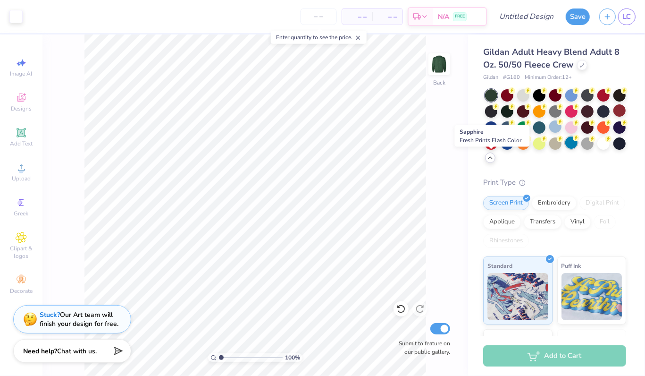
click at [565, 149] on div at bounding box center [571, 142] width 12 height 12
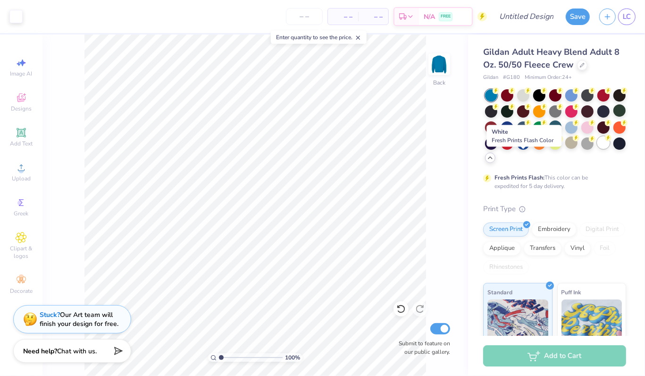
click at [597, 149] on div at bounding box center [603, 142] width 12 height 12
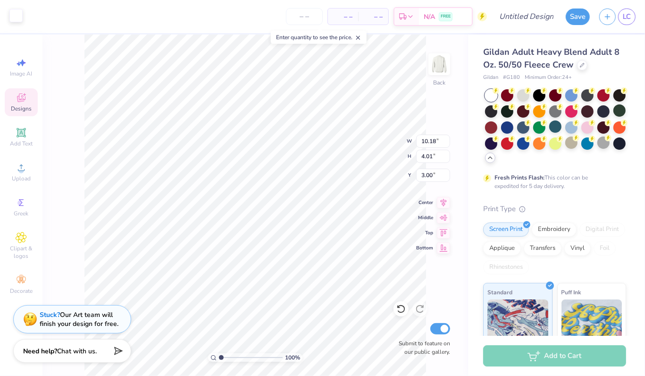
click at [15, 18] on div at bounding box center [15, 15] width 13 height 13
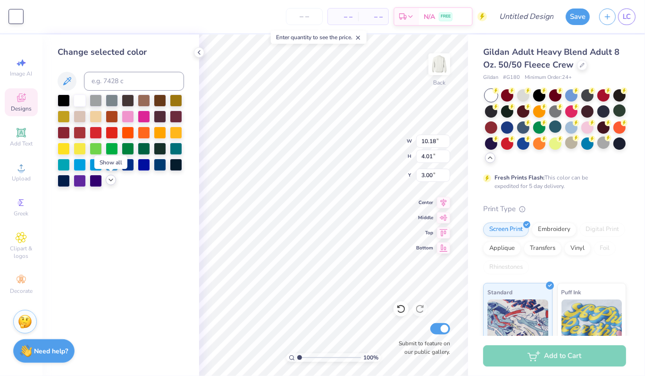
click at [109, 181] on icon at bounding box center [111, 180] width 8 height 8
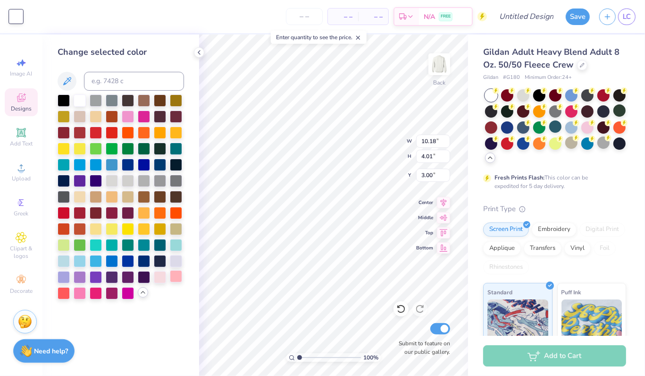
click at [174, 272] on div at bounding box center [176, 276] width 12 height 12
click at [92, 292] on div at bounding box center [96, 292] width 12 height 12
click at [130, 291] on div at bounding box center [128, 292] width 12 height 12
click at [79, 290] on div at bounding box center [80, 292] width 12 height 12
click at [143, 115] on div at bounding box center [144, 115] width 12 height 12
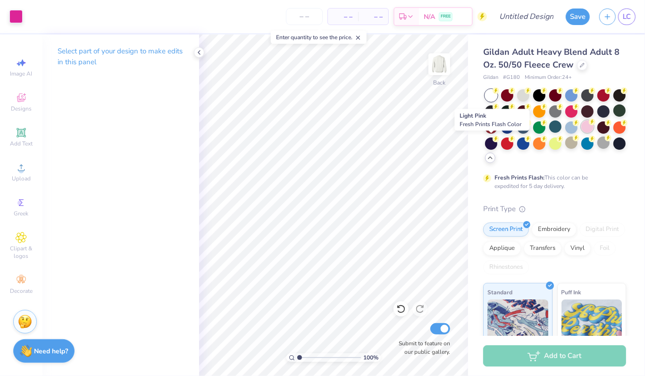
click at [581, 133] on div at bounding box center [587, 126] width 12 height 12
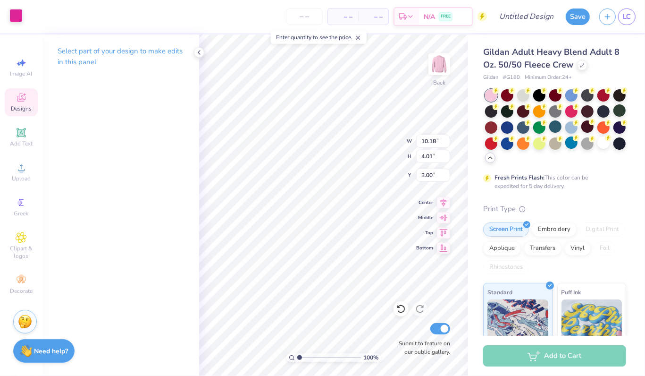
click at [15, 15] on div at bounding box center [15, 15] width 13 height 13
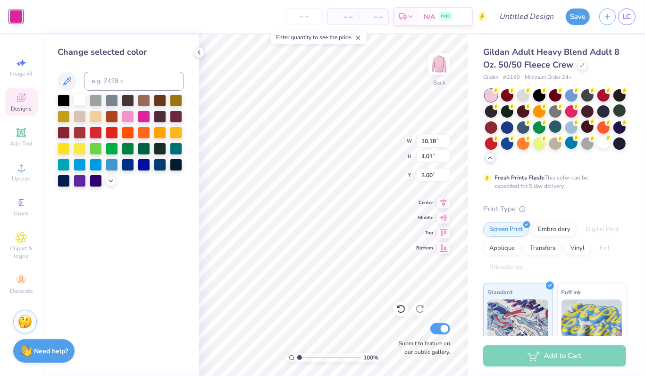
click at [76, 98] on div at bounding box center [80, 99] width 12 height 12
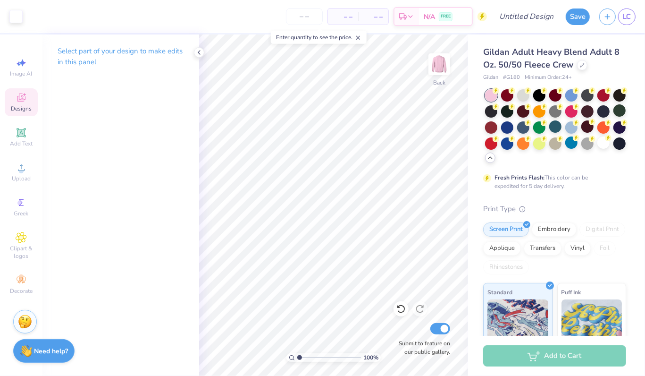
click at [19, 105] on span "Designs" at bounding box center [21, 109] width 21 height 8
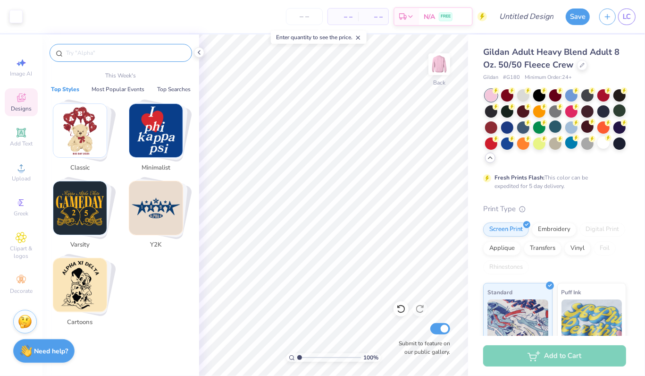
click at [84, 51] on input "text" at bounding box center [125, 52] width 121 height 9
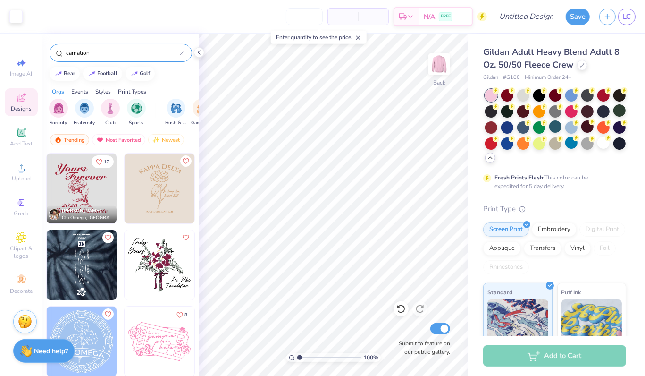
type input "carnation"
click at [77, 189] on img at bounding box center [82, 188] width 70 height 70
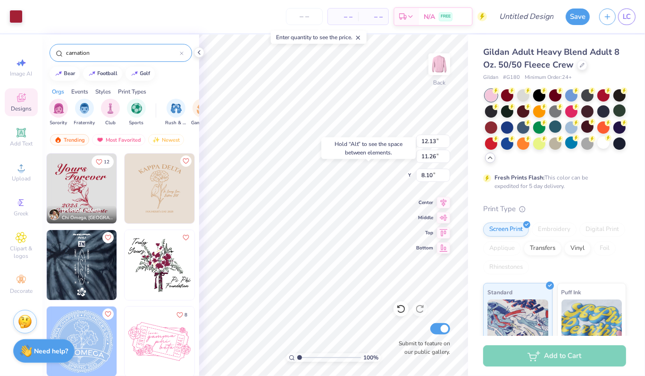
type input "8.10"
click at [198, 51] on icon at bounding box center [199, 53] width 8 height 8
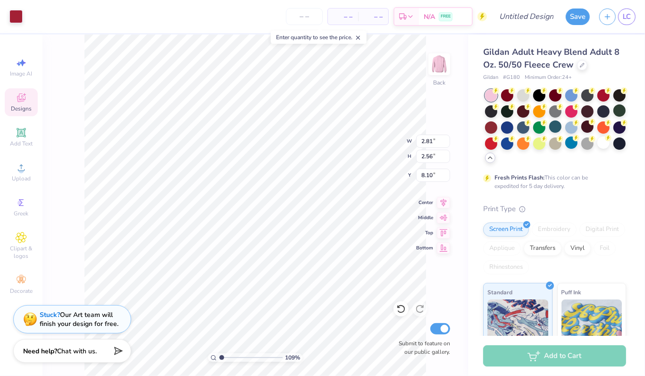
type input "1.08907199887052"
type input "1.56"
type input "0.95"
type input "10.90"
type input "1.08907199887052"
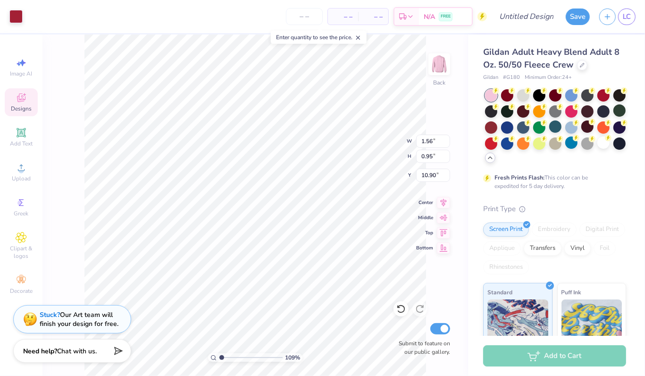
type input "2.81"
type input "2.56"
type input "8.10"
type input "1.08907199887052"
type input "0.95"
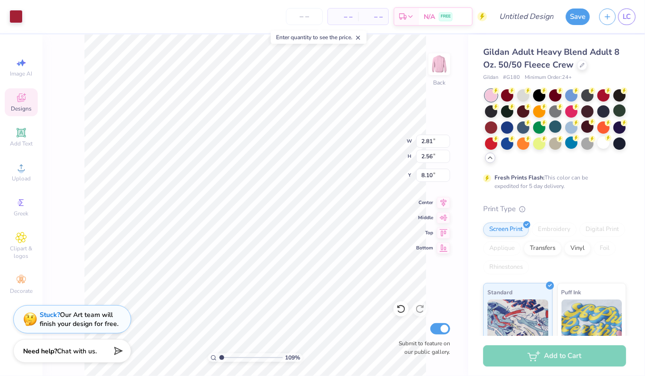
type input "0.85"
type input "17.26"
type input "1.08907199887052"
type input "3.00"
type input "1.52596178329537"
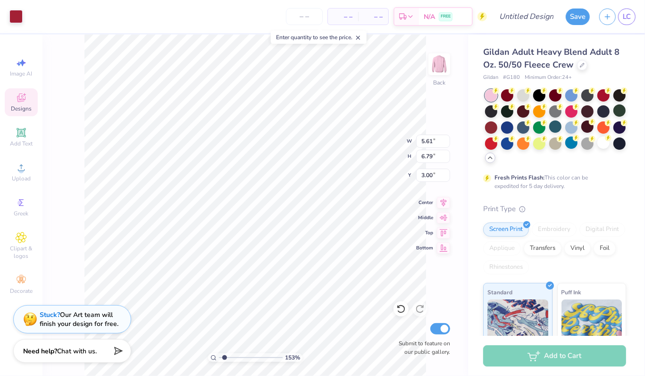
type input "4.65"
click at [20, 132] on icon at bounding box center [20, 132] width 7 height 7
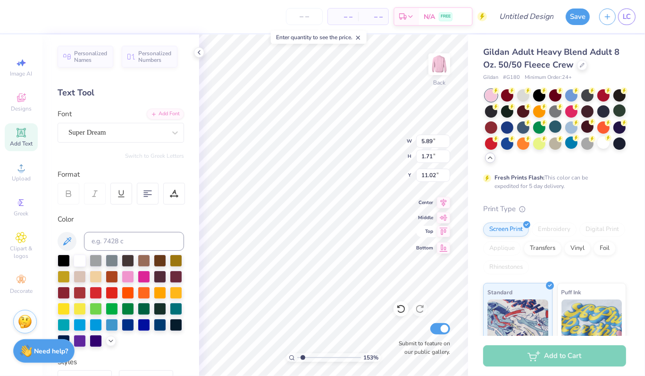
type input "1.52596178329537"
type textarea "P"
click at [109, 129] on div "Super Dream" at bounding box center [116, 132] width 99 height 15
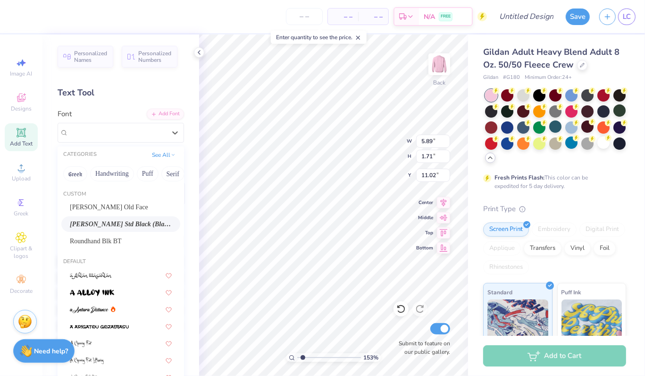
click at [108, 223] on span "[PERSON_NAME] Std Black (Black Italic)" at bounding box center [121, 224] width 102 height 10
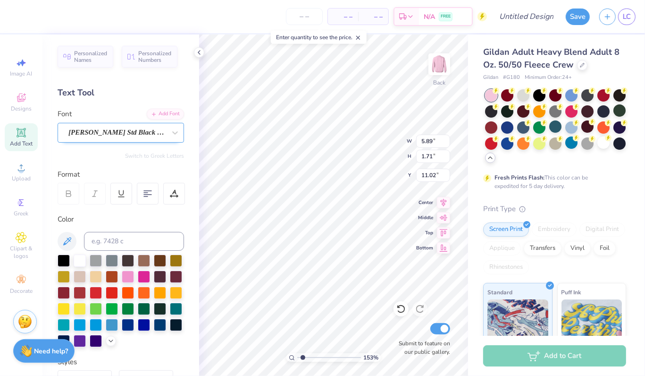
click at [107, 129] on div "[PERSON_NAME] Std Black (Black Italic)" at bounding box center [116, 132] width 99 height 15
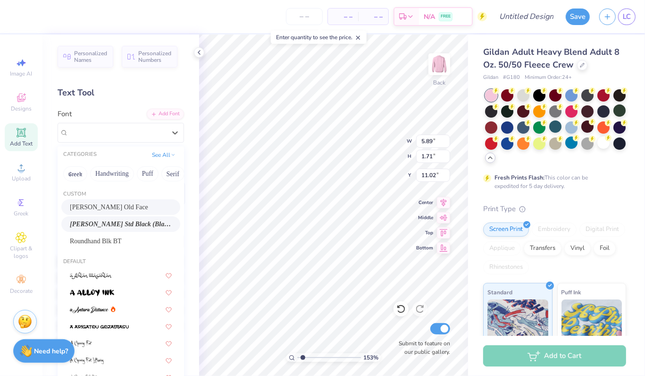
click at [108, 209] on span "[PERSON_NAME] Old Face" at bounding box center [109, 207] width 78 height 10
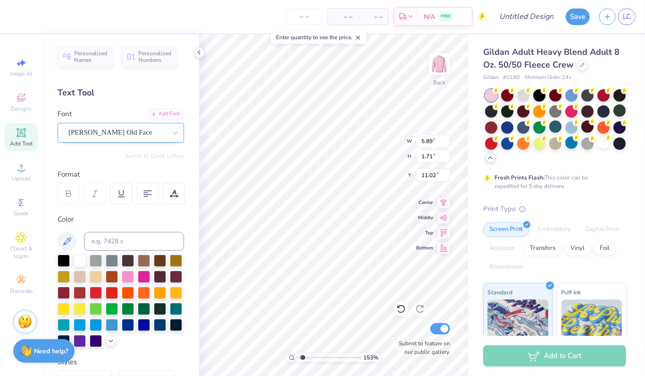
click at [136, 134] on div "[PERSON_NAME] Old Face" at bounding box center [116, 132] width 99 height 15
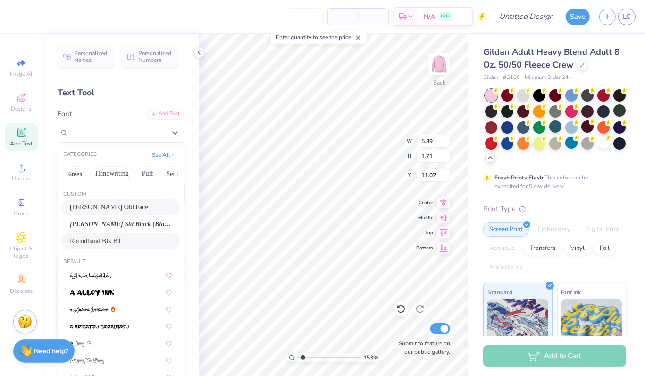
click at [122, 242] on span "Roundhand Blk BT" at bounding box center [96, 241] width 52 height 10
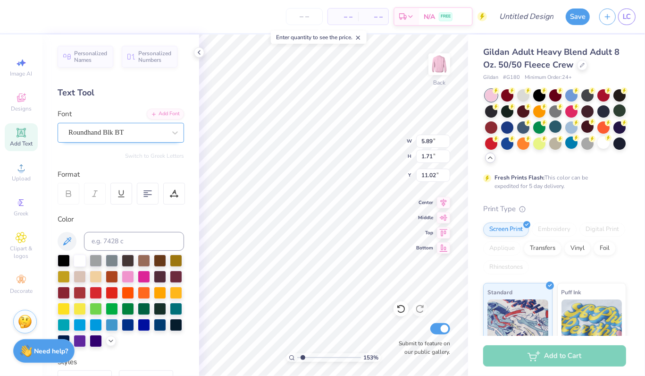
click at [111, 127] on div "Roundhand Blk BT" at bounding box center [116, 132] width 99 height 15
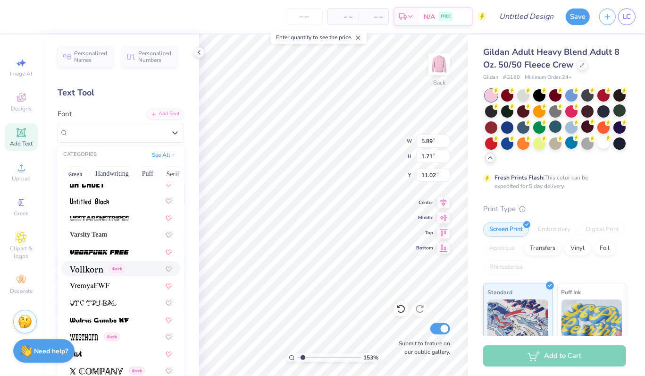
scroll to position [188, 0]
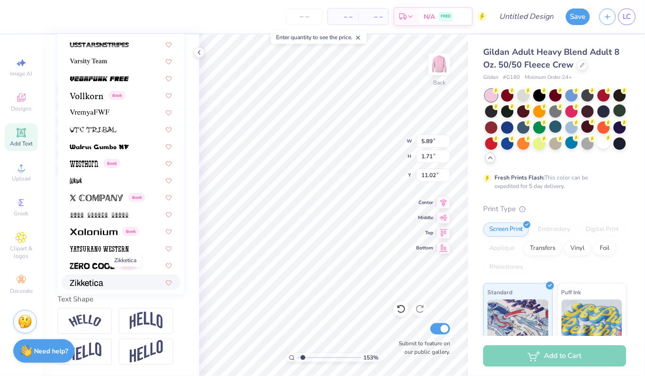
click at [96, 279] on img at bounding box center [86, 282] width 33 height 7
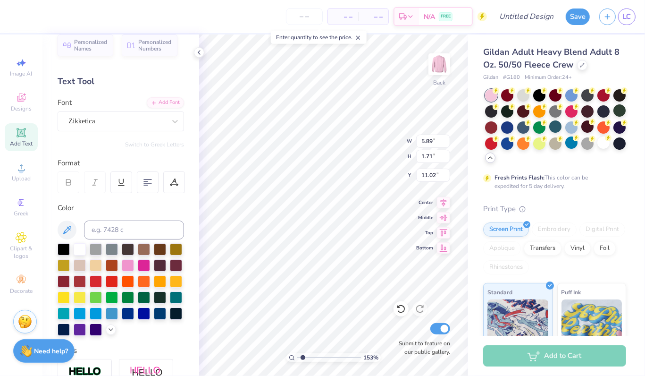
scroll to position [0, 0]
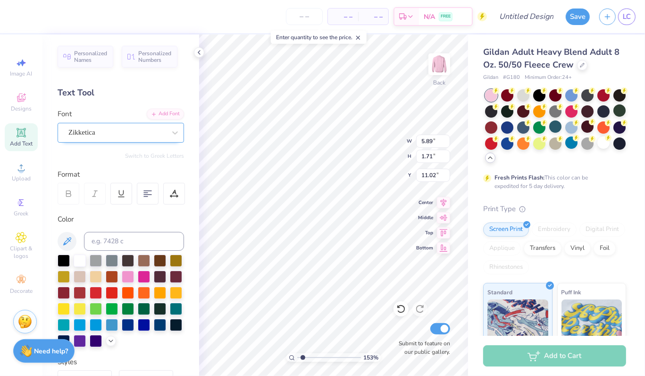
click at [135, 131] on div "Zikketica" at bounding box center [116, 132] width 99 height 15
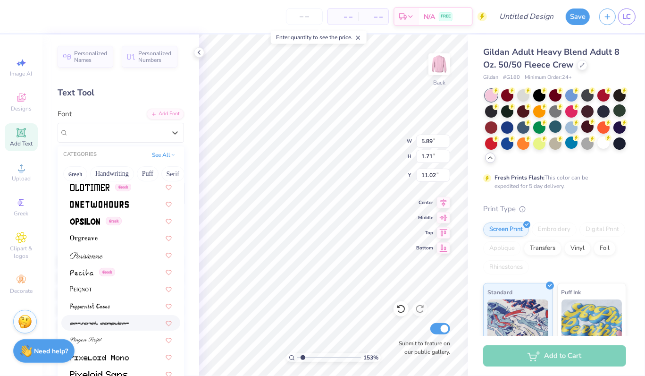
scroll to position [3873, 0]
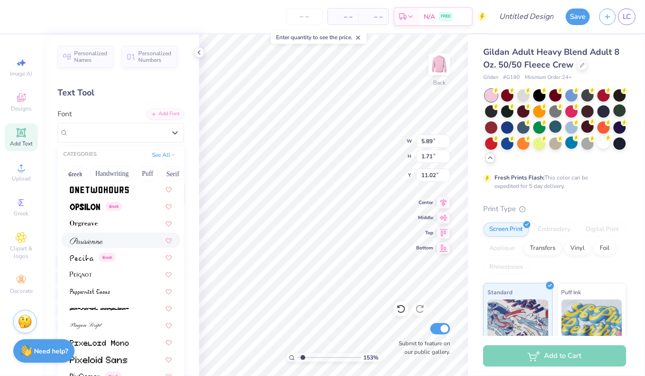
click at [128, 236] on div at bounding box center [121, 240] width 102 height 10
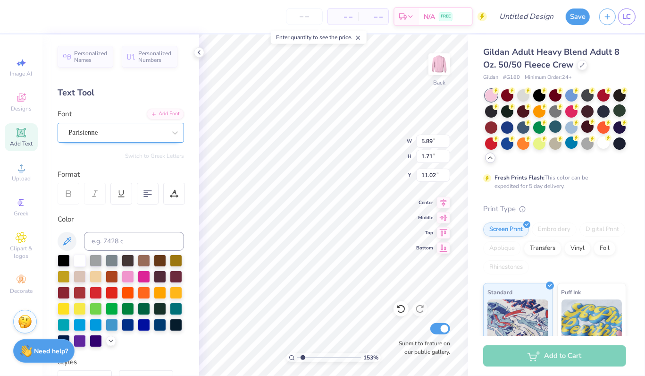
click at [111, 136] on div "Parisienne" at bounding box center [116, 132] width 99 height 15
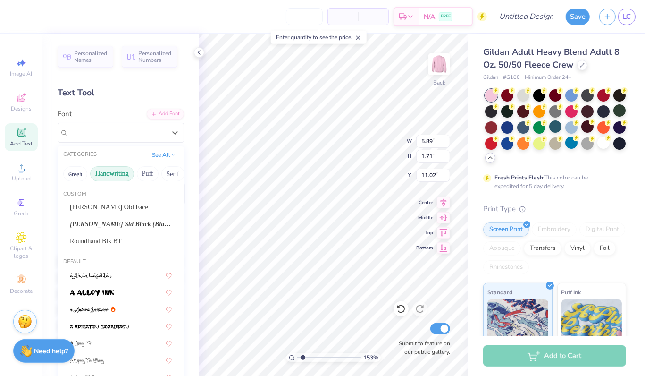
click at [104, 176] on button "Handwriting" at bounding box center [112, 173] width 44 height 15
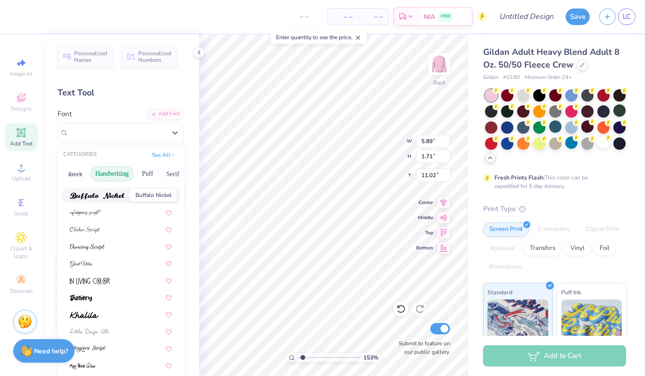
scroll to position [85, 0]
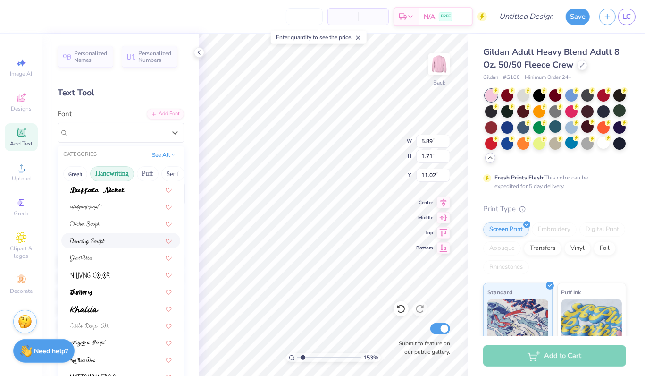
click at [99, 242] on img at bounding box center [87, 241] width 35 height 7
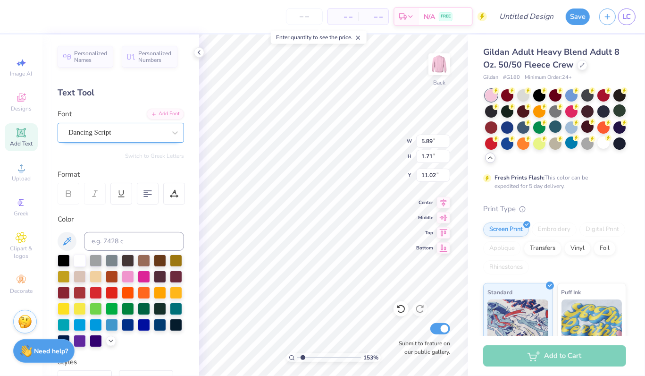
click at [122, 134] on div "Dancing Script" at bounding box center [116, 132] width 99 height 15
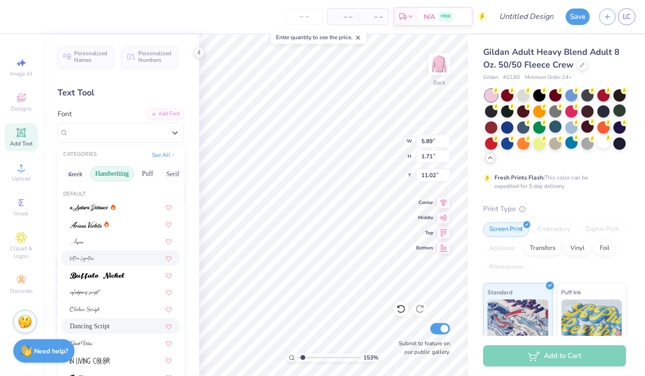
scroll to position [11, 0]
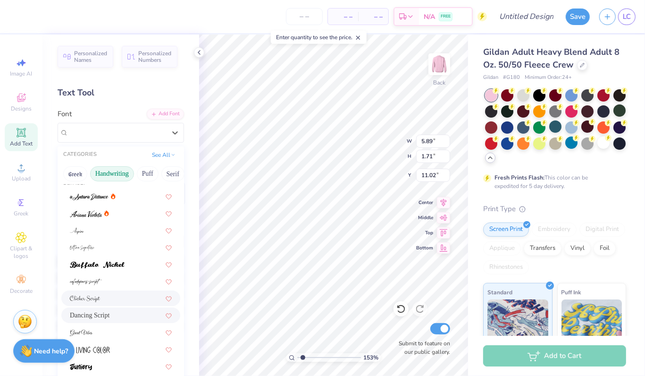
click at [99, 298] on img at bounding box center [85, 298] width 30 height 7
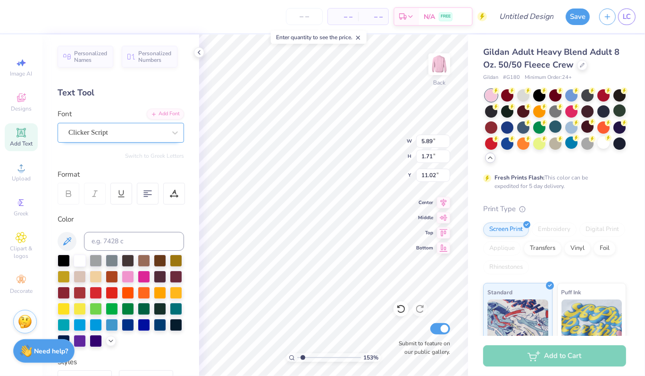
click at [125, 137] on div "Clicker Script" at bounding box center [116, 132] width 99 height 15
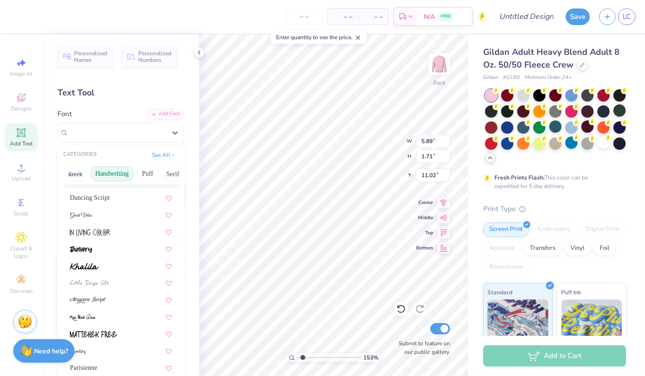
scroll to position [129, 0]
click at [94, 263] on img at bounding box center [84, 265] width 29 height 7
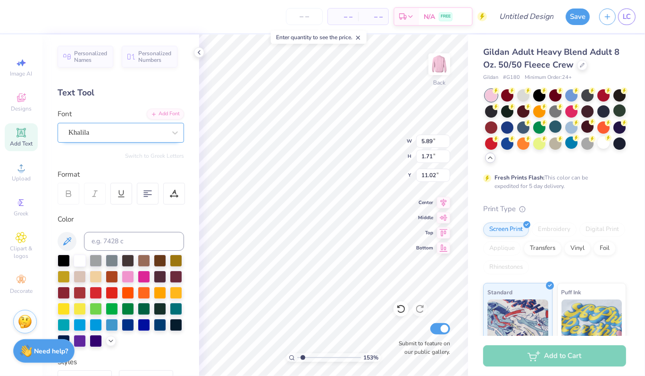
click at [109, 138] on div "Khalila" at bounding box center [116, 132] width 99 height 15
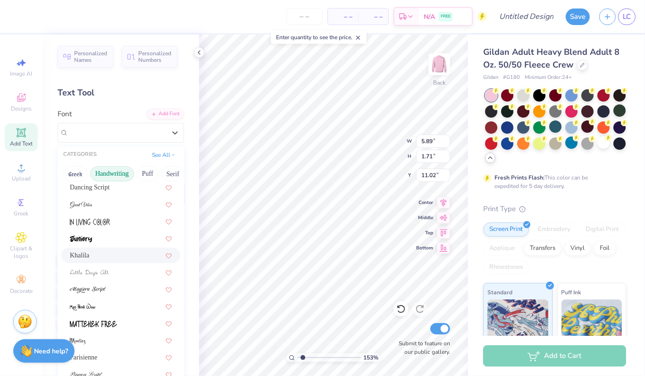
scroll to position [139, 0]
click at [118, 273] on div at bounding box center [121, 272] width 102 height 10
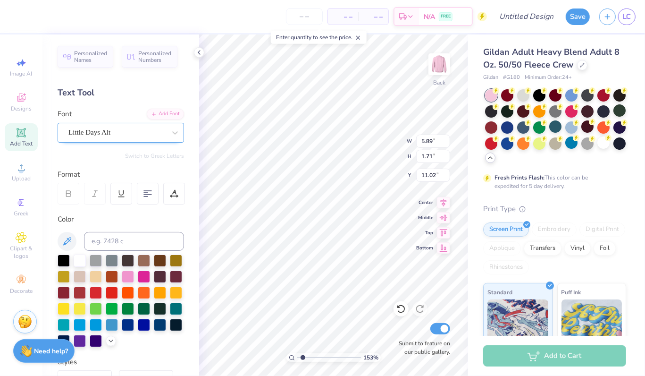
click at [123, 126] on div at bounding box center [116, 132] width 97 height 13
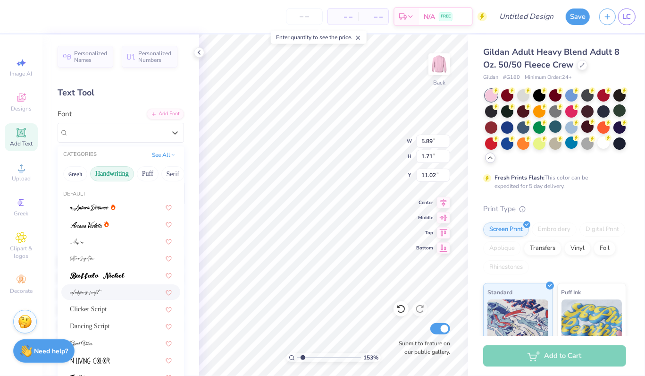
scroll to position [214, 0]
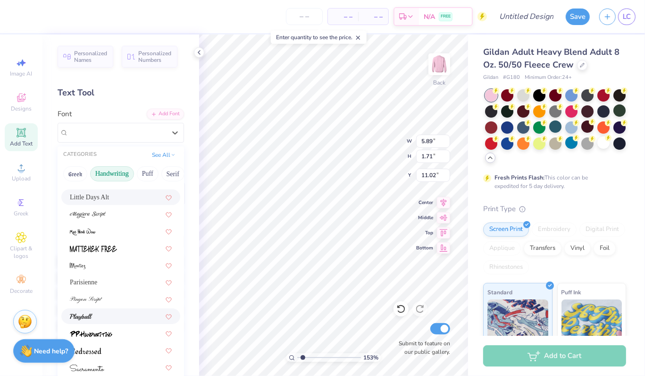
click at [121, 316] on div at bounding box center [121, 316] width 102 height 10
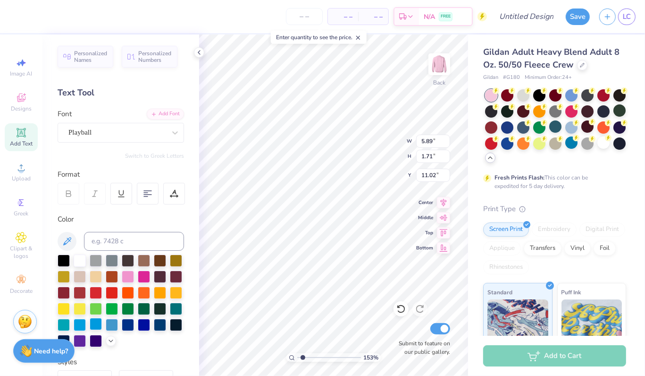
type input "1.52596178329537"
type textarea "Ph"
type input "1.52596178329537"
type textarea "Phi"
type input "1.52596178329537"
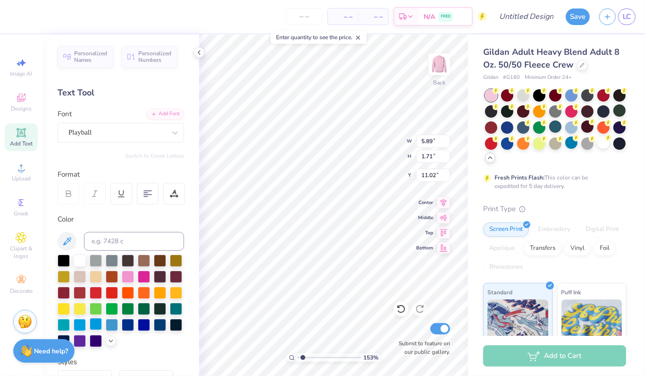
type textarea "Phi"
type input "1.52596178329537"
type textarea "Phi M"
type input "1.52596178329537"
type textarea "Phi Mu"
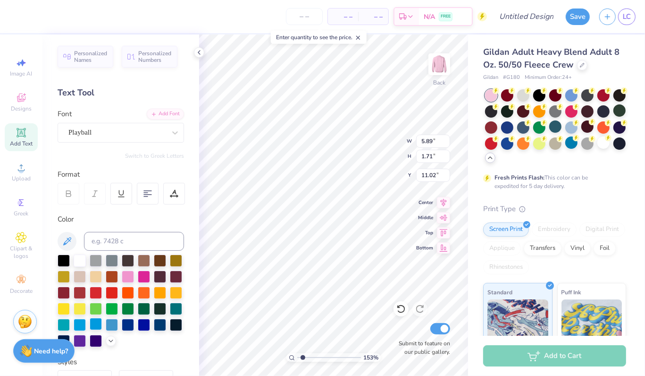
scroll to position [7, 1]
type input "1.52596178329537"
type input "3.00"
click at [86, 292] on div at bounding box center [80, 291] width 12 height 12
click at [20, 143] on span "Add Text" at bounding box center [21, 144] width 23 height 8
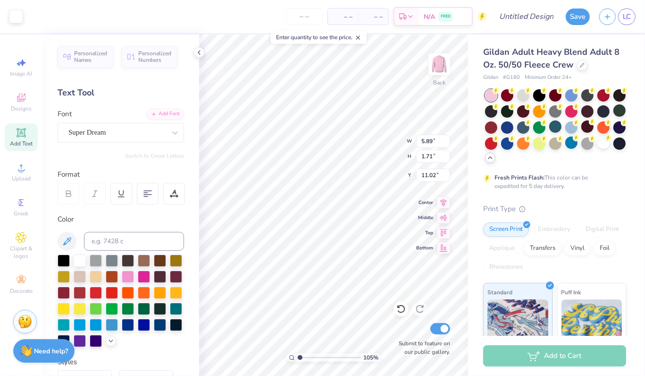
scroll to position [7, 1]
click at [86, 293] on div at bounding box center [80, 291] width 12 height 12
type input "1.04794455943297"
type textarea "e"
type input "1.04794455943297"
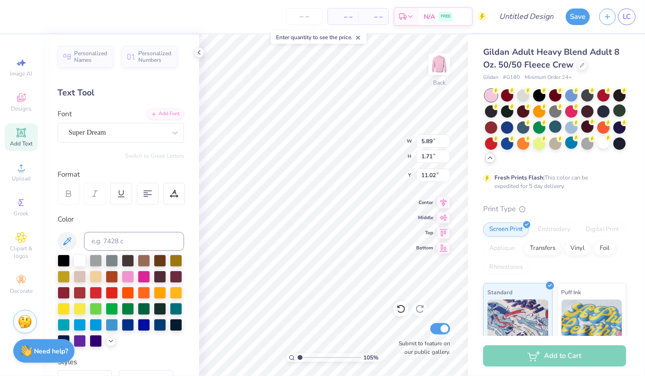
type textarea "est"
type input "1.04794455943297"
type textarea "est"
type input "1.04794455943297"
type textarea "est 18"
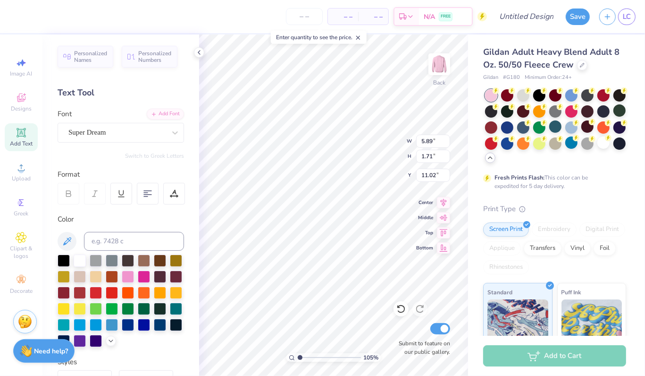
type input "1.04794455943297"
type textarea "est 1852"
type input "1.04794455943297"
type textarea "est 1852"
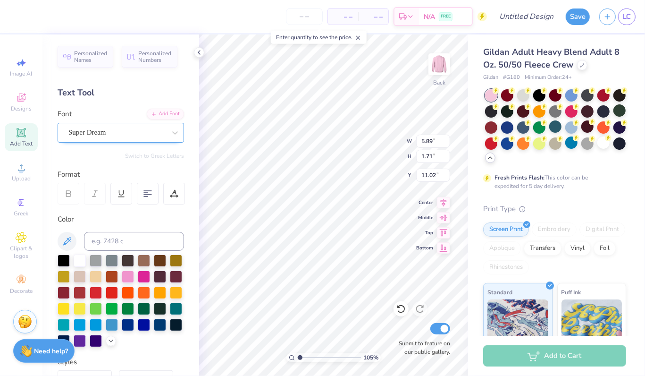
click at [93, 131] on div "Super Dream" at bounding box center [116, 132] width 99 height 15
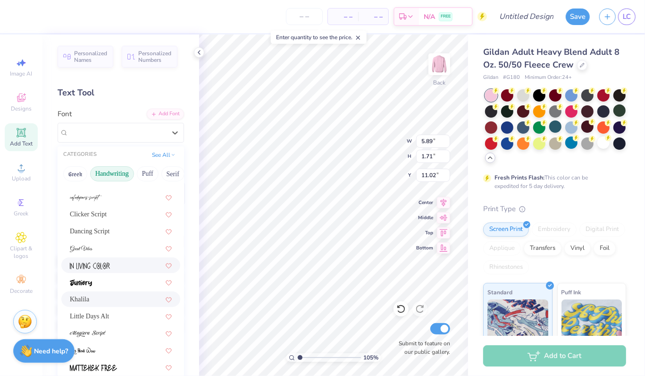
scroll to position [95, 0]
click at [94, 294] on div "Khalila" at bounding box center [121, 299] width 102 height 10
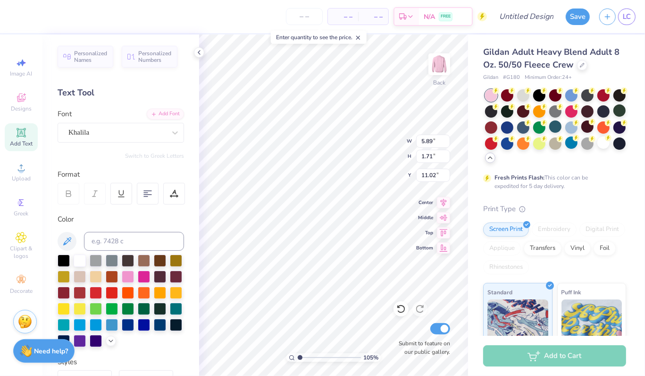
scroll to position [7, 2]
type input "1.04794455943297"
type input "3.26"
type input "0.97"
type input "1.04794455943297"
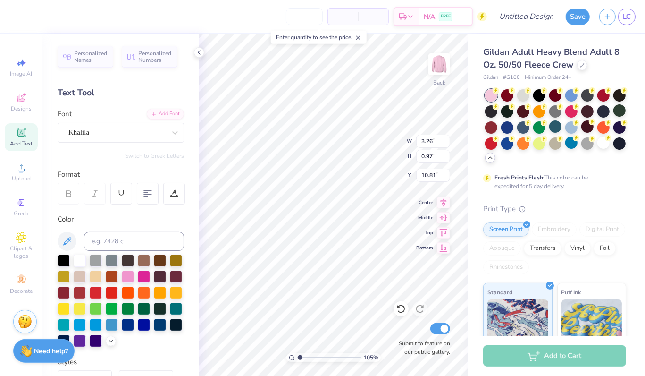
type input "10.90"
type input "1.04794455943297"
type input "2.68"
type input "0.80"
type input "11.08"
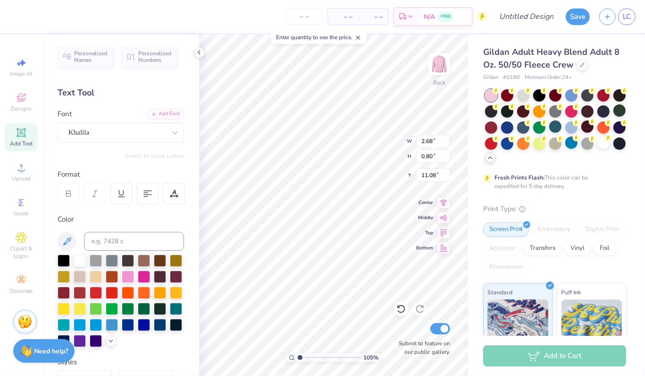
click at [23, 133] on icon at bounding box center [20, 132] width 7 height 7
type input "1.04794455943297"
type input "5.89"
type input "1.71"
type input "11.02"
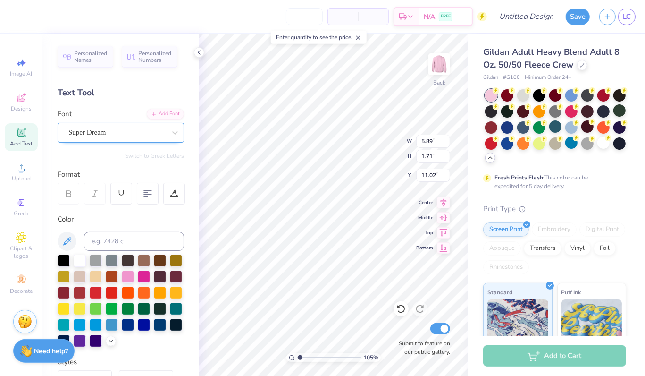
type input "1.04794455943297"
type input "13.53"
click at [106, 132] on div "Super Dream" at bounding box center [116, 132] width 99 height 15
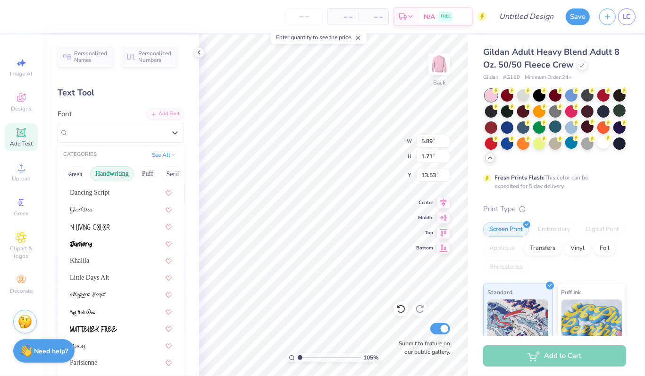
scroll to position [137, 0]
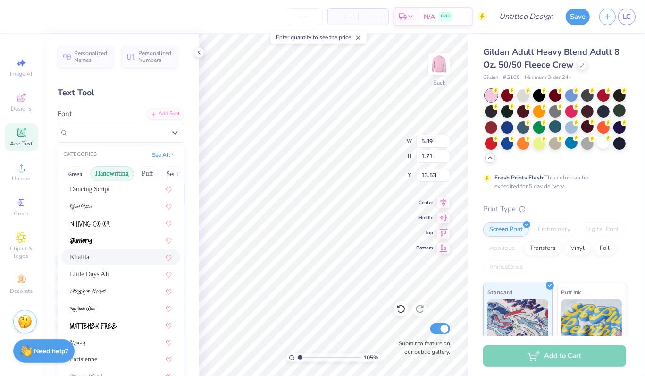
click at [100, 256] on div "Khalila" at bounding box center [121, 257] width 102 height 10
type input "1.04794455943297"
type input "5.34"
type input "1.70"
type input "13.54"
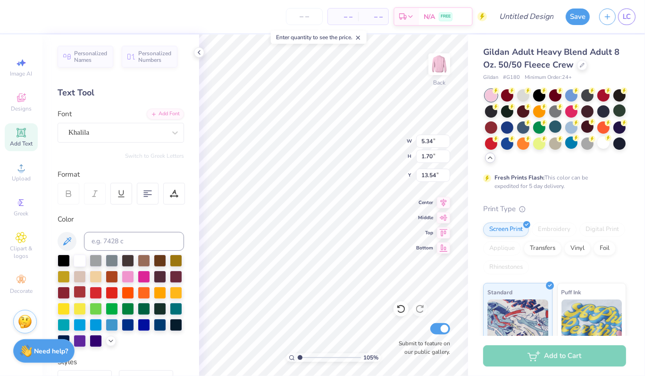
click at [86, 292] on div at bounding box center [80, 291] width 12 height 12
type input "1"
type textarea "love in our bond"
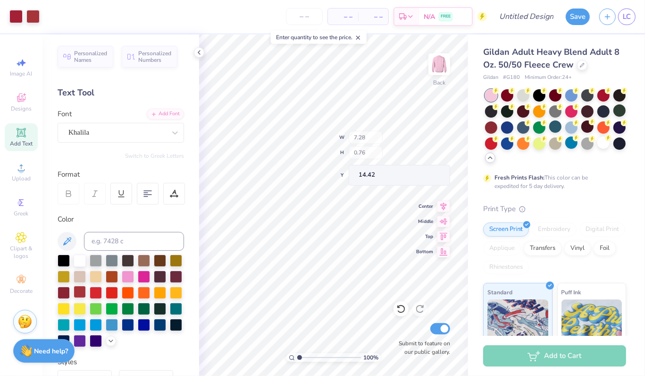
type input "7.28"
type input "0.76"
type input "14.42"
type input "11.88"
type input "1.24838386600404"
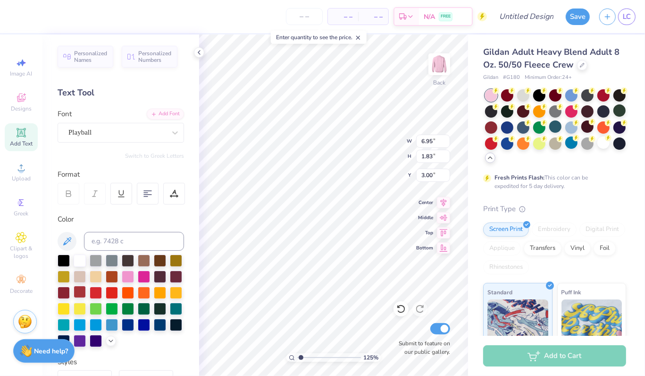
type input "4.57"
type input "1.21"
type input "3.63"
type input "1.24838386600404"
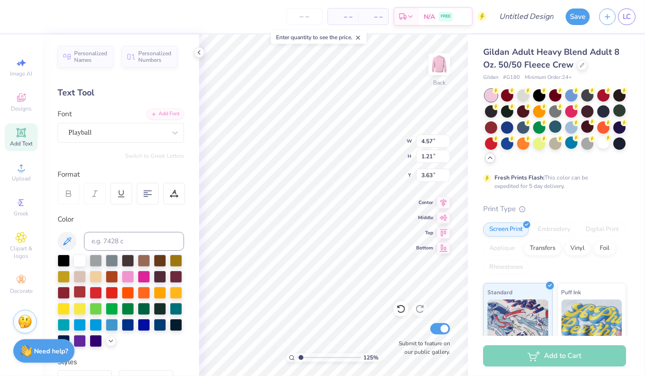
type textarea "phi Mu"
type input "1.24838386600404"
type textarea "phi Mu"
type input "1.24838386600404"
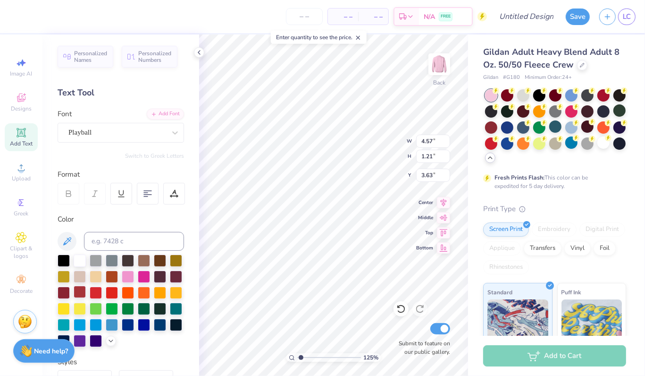
type textarea "phi u"
type input "1.24838386600404"
type textarea "phi mu"
type input "1.24838386600404"
type input "8.65"
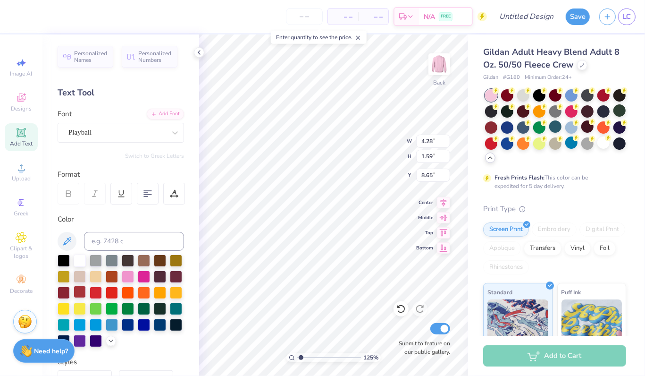
type input "1.24838386600404"
type input "9.49"
type input "1.24838386600404"
type input "3.38"
type input "1.24838386600404"
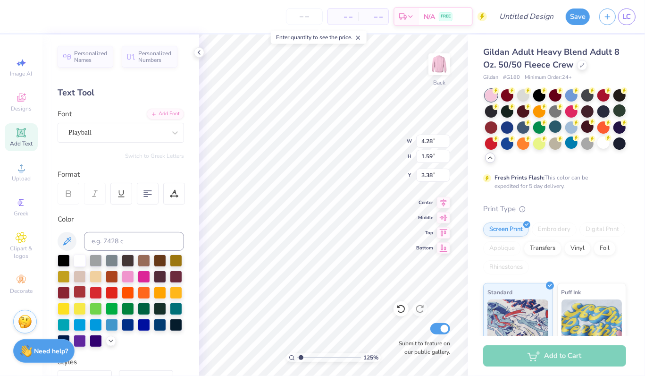
type input "3.66"
click at [24, 103] on icon at bounding box center [21, 97] width 11 height 11
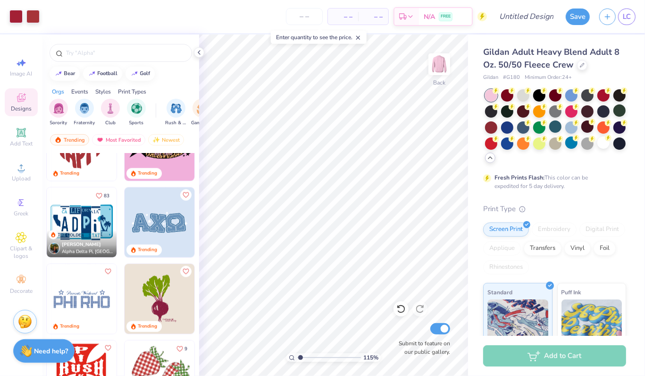
scroll to position [835, 0]
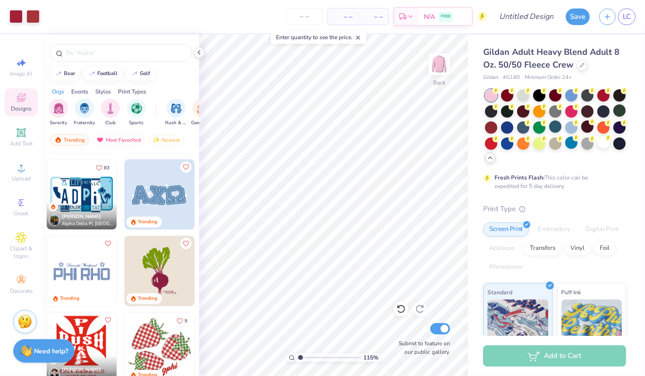
click at [95, 257] on img at bounding box center [82, 271] width 70 height 70
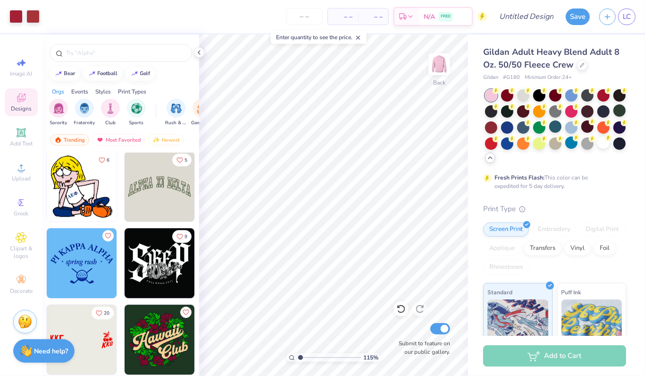
scroll to position [6663, 0]
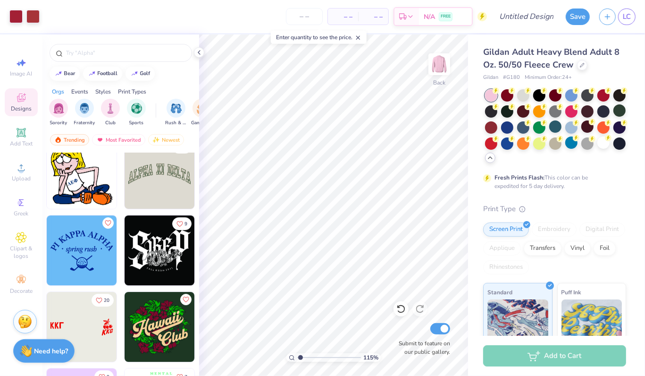
click at [162, 179] on img at bounding box center [160, 174] width 70 height 70
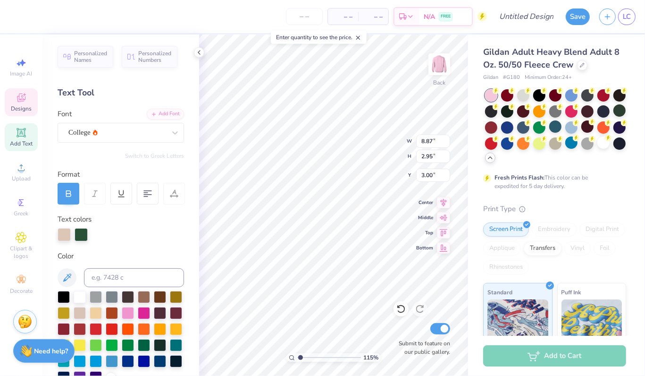
scroll to position [7, 3]
type input "1.15096078700363"
type textarea "LPHA XI DELTA"
type input "1.15096078700363"
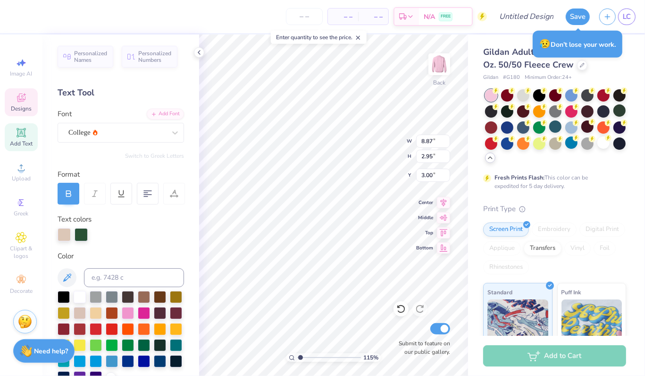
type textarea "LPHA XI DELTA"
type input "1.15096078700363"
type textarea "LPHA XI DELT"
type input "1.15096078700363"
type textarea "LPHA XI DEL"
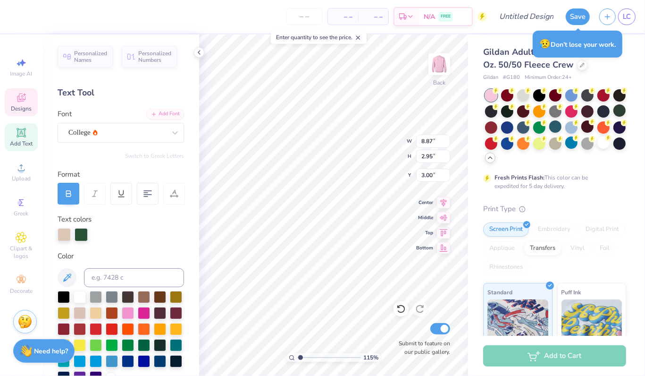
type input "1.15096078700363"
type textarea "LPHA XI DE"
type input "1.15096078700363"
type textarea "LPHA XI D"
type input "1.15096078700363"
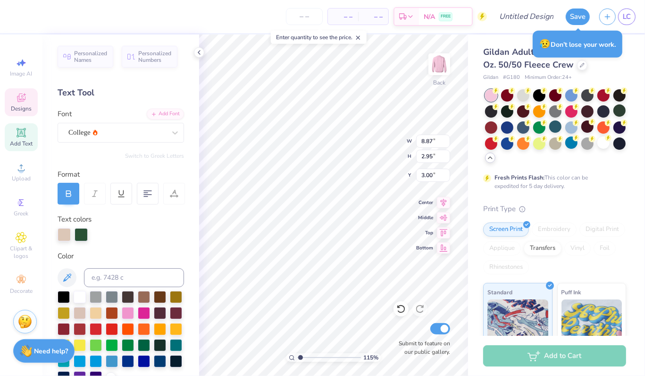
type textarea "LPHA X"
type input "1.15096078700363"
type textarea "LPHA"
type input "1.15096078700363"
type textarea "LPH"
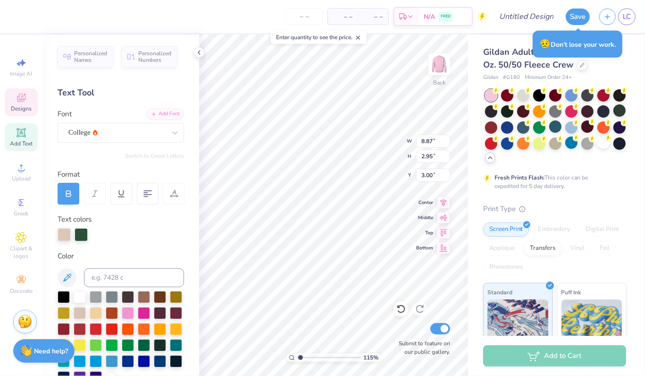
type input "1.15096078700363"
type textarea "LP"
type input "1.15096078700363"
type textarea "L"
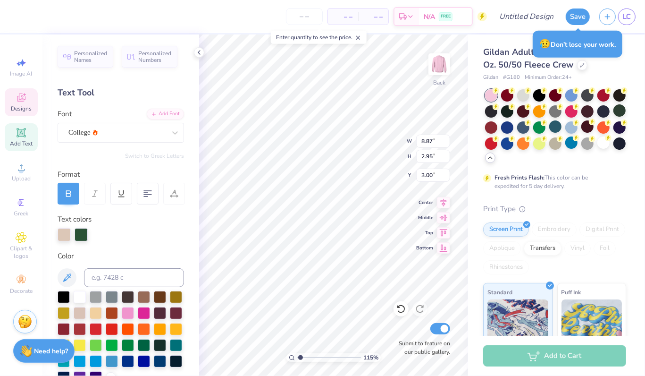
type input "1.15096078700363"
type textarea "Ph"
type input "1.15096078700363"
type textarea "Phi"
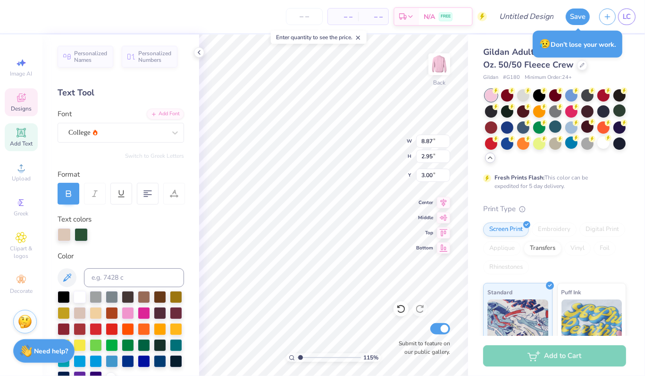
type input "1.15096078700363"
type textarea "Phi"
type input "1.15096078700363"
type textarea "Phi M"
type input "1.15096078700363"
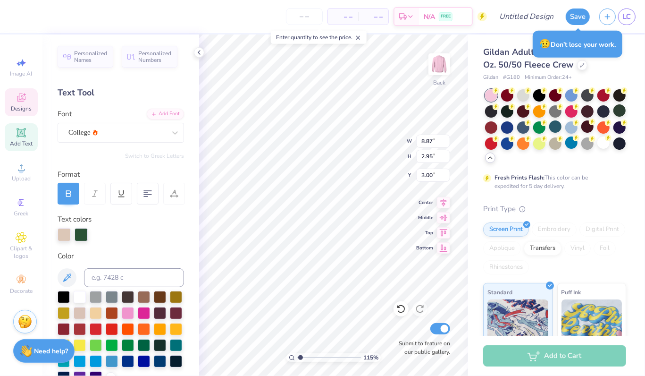
type textarea "Phi Mu"
click at [24, 102] on icon at bounding box center [21, 97] width 11 height 11
type input "1.15096078700363"
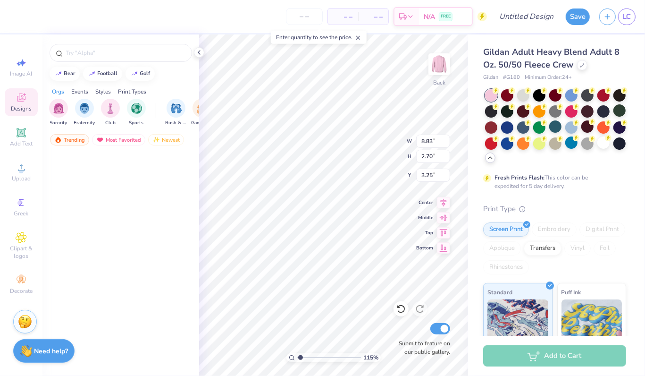
scroll to position [2220, 0]
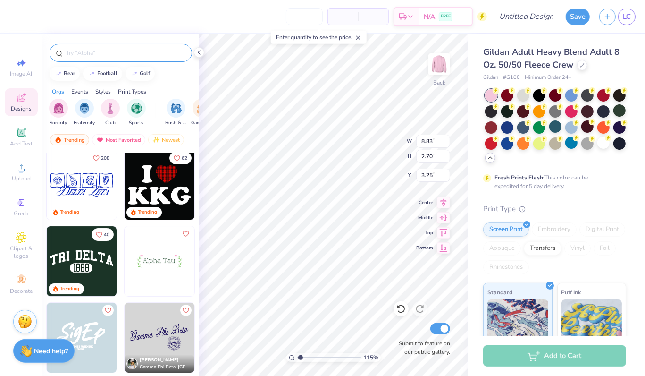
click at [92, 51] on input "text" at bounding box center [125, 52] width 121 height 9
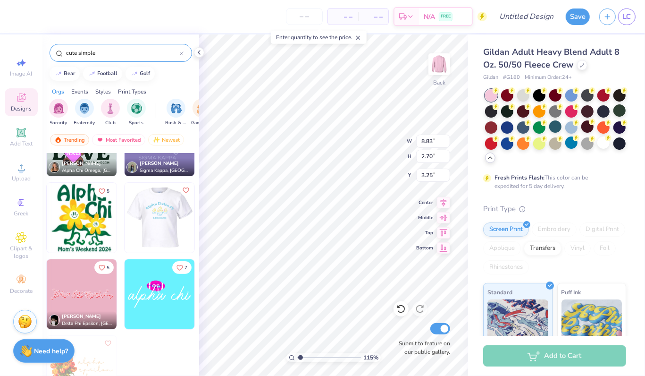
scroll to position [146, 0]
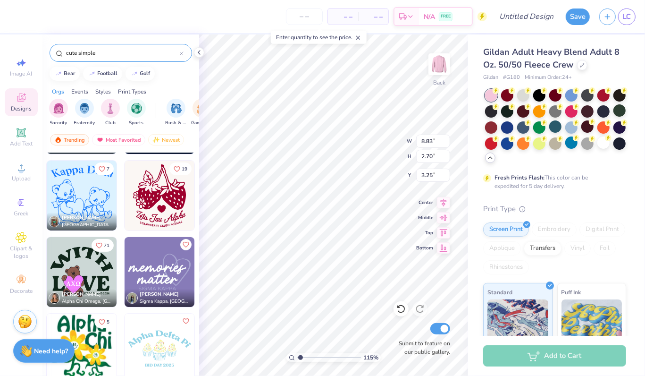
click at [72, 54] on input "cute simple" at bounding box center [122, 52] width 115 height 9
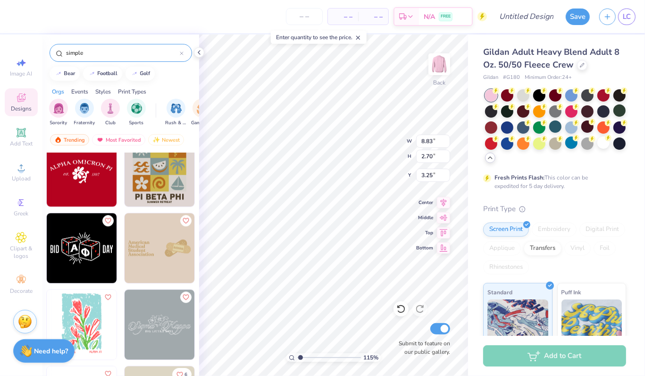
scroll to position [1682, 0]
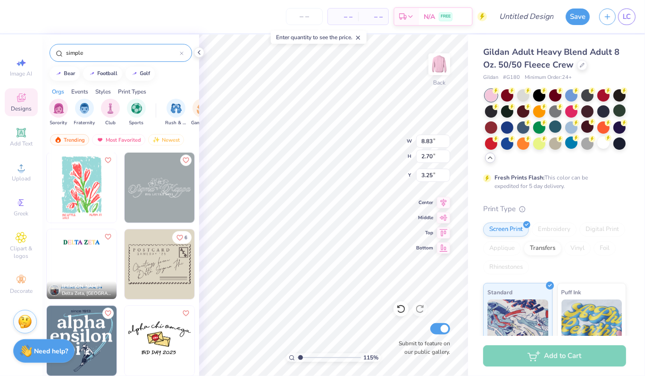
type input "simple"
click at [148, 186] on img at bounding box center [160, 187] width 70 height 70
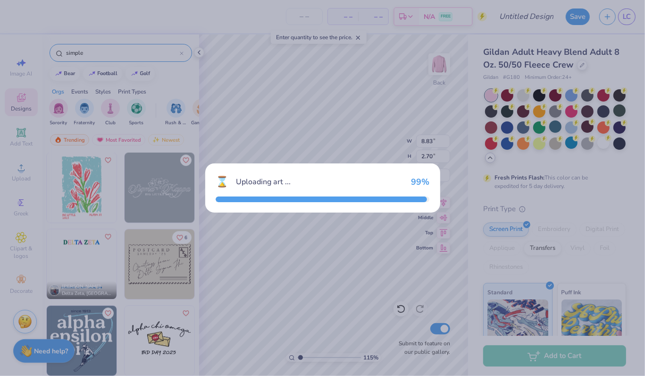
type input "1.15096078700363"
type input "10.88"
type input "3.39"
type input "3.00"
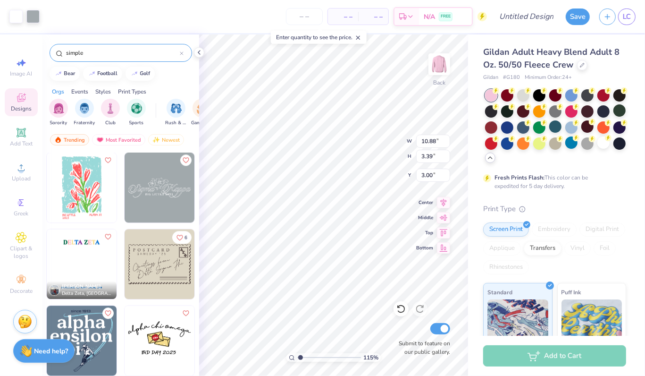
type input "1.15096078700363"
type input "14.91"
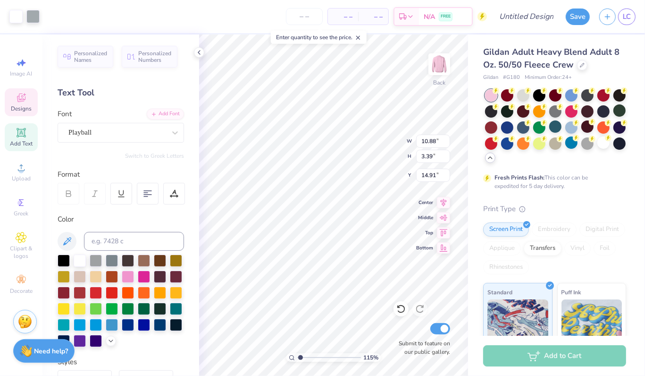
type input "1.15096078700363"
type input "3.70"
type input "1.15096078700363"
type input "3.00"
click at [597, 149] on div at bounding box center [603, 142] width 12 height 12
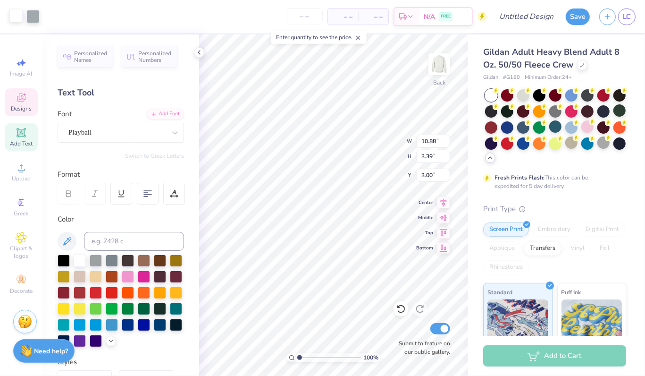
click at [17, 14] on div at bounding box center [15, 15] width 13 height 13
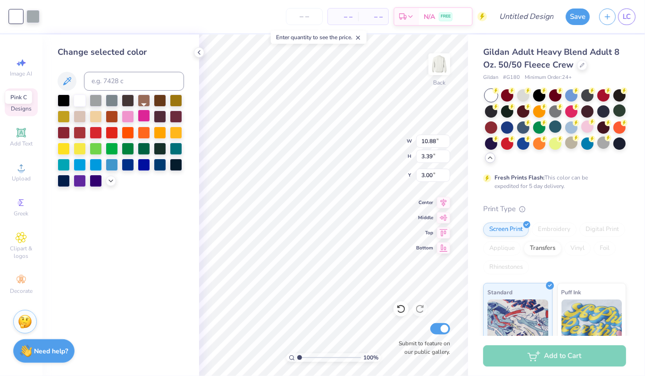
click at [143, 121] on div at bounding box center [144, 115] width 12 height 12
click at [34, 16] on div at bounding box center [32, 15] width 13 height 13
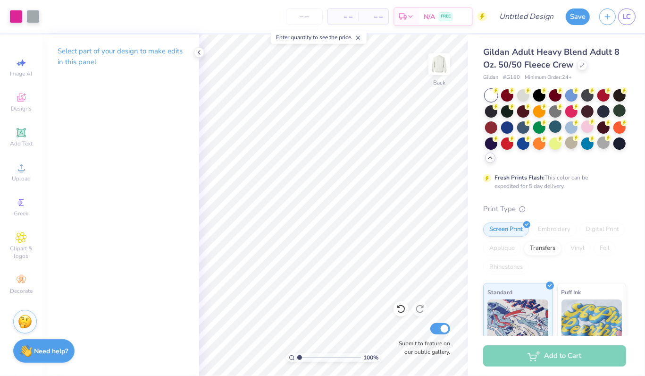
click at [573, 280] on div "Art colors – – Per Item – – Total Est. Delivery N/A FREE Design Title Save LC I…" at bounding box center [322, 188] width 645 height 376
click at [32, 16] on div at bounding box center [32, 15] width 13 height 13
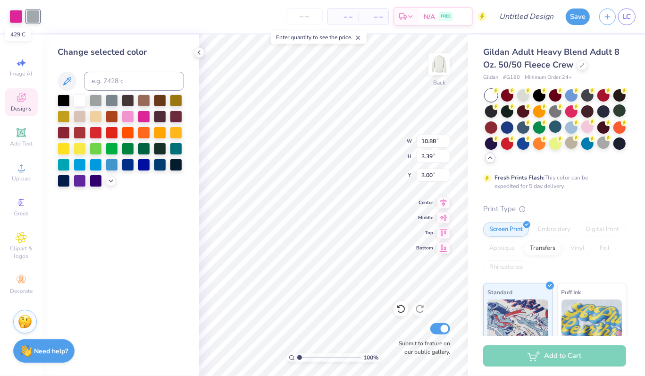
type input "1"
click at [128, 119] on div at bounding box center [128, 115] width 12 height 12
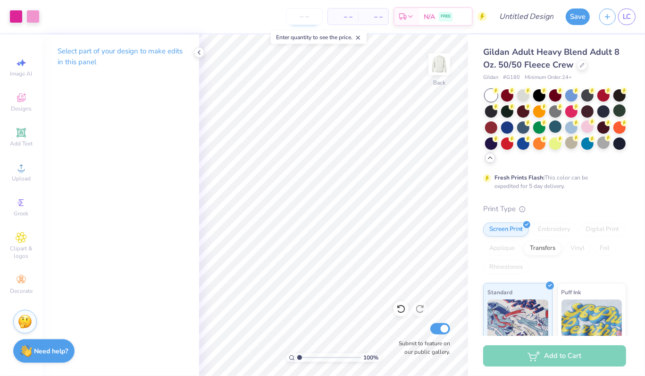
click at [312, 18] on input "number" at bounding box center [304, 16] width 37 height 17
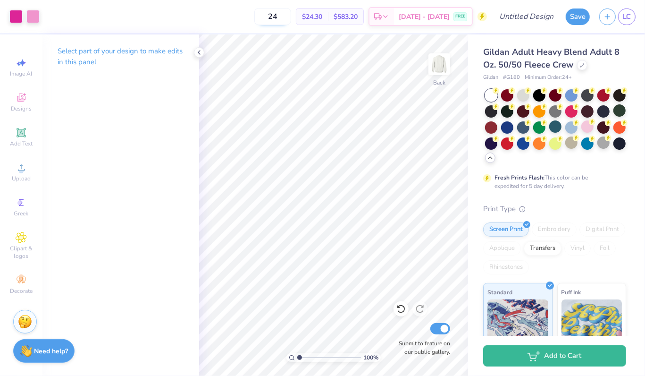
type input "24"
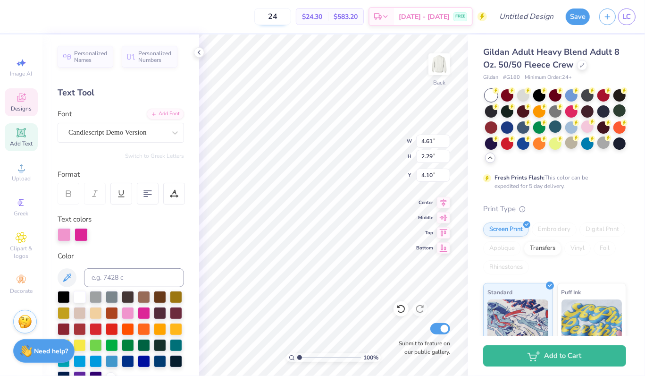
scroll to position [7, 1]
type textarea "S"
type textarea "Phi"
type textarea "Mu"
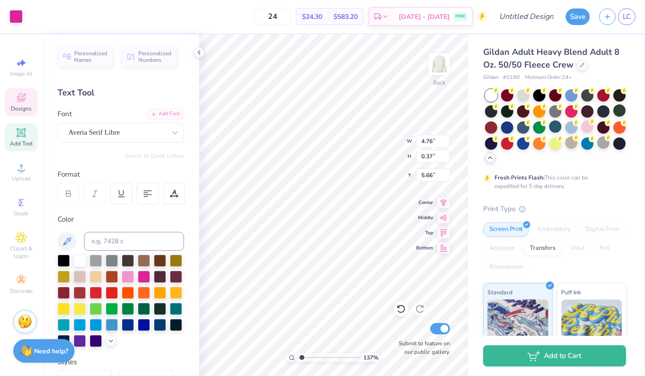
type input "1.3664935587814"
type input "6.99"
type input "1.3664935587814"
type textarea "BIG 2025"
type input "1.3664935587814"
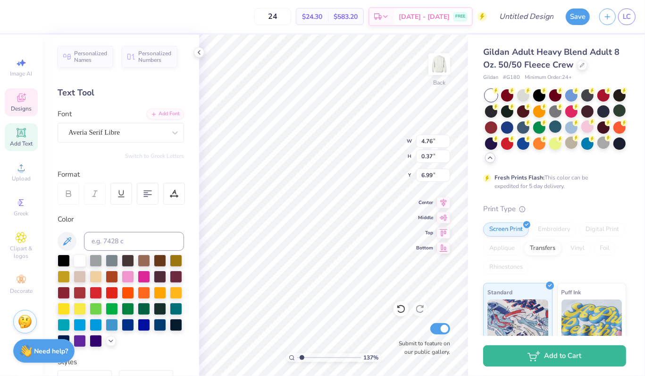
type textarea "BIG 20"
type input "1.3664935587814"
type textarea "BIG 2"
type input "1.3664935587814"
type textarea "BIG"
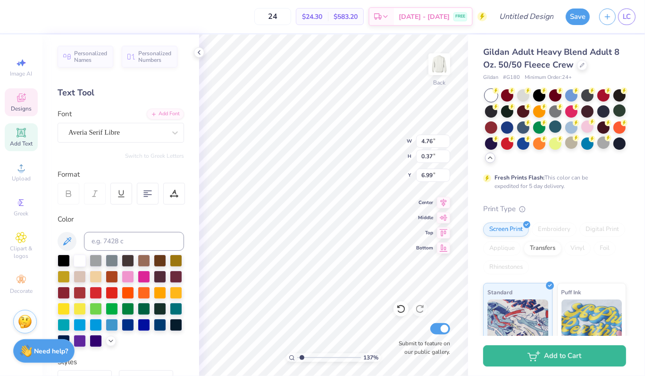
type input "1.3664935587814"
type textarea "BIG"
type input "1.3664935587814"
type textarea "BIG"
type input "1.3664935587814"
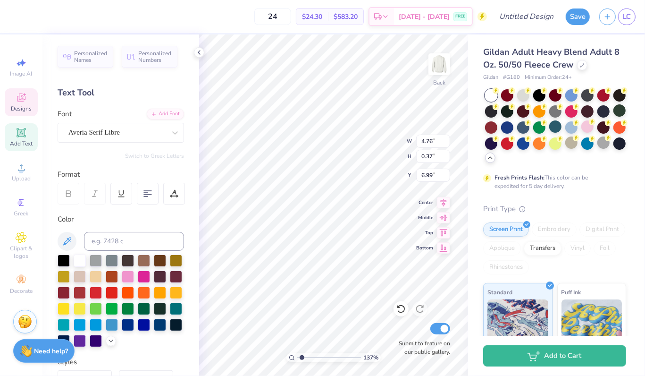
type textarea "BI"
type input "1.3664935587814"
type textarea "B"
type input "1.3664935587814"
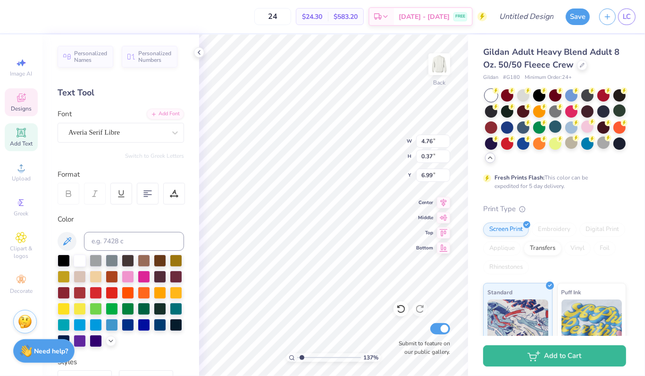
type textarea "e"
type input "1.3664935587814"
type textarea "est"
type input "1.3664935587814"
type textarea "est."
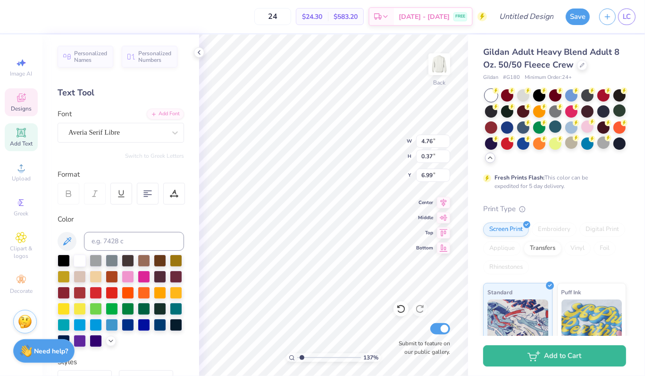
type input "1.3664935587814"
type textarea "est."
type input "1.3664935587814"
type textarea "est. 1"
type input "1.3664935587814"
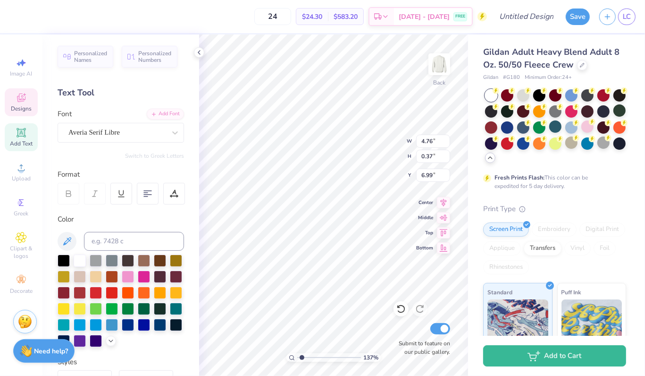
type textarea "est. 1852"
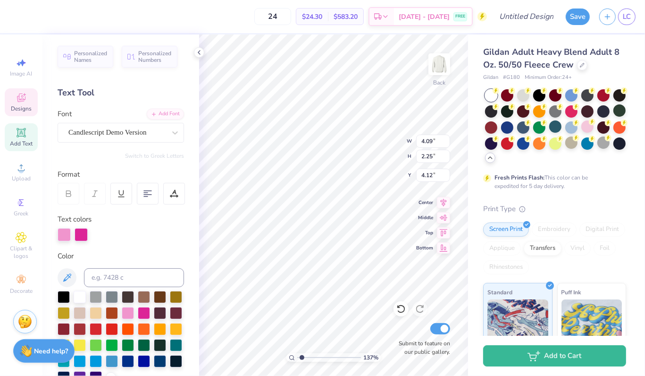
type input "1.3664935587814"
type input "3.32"
type input "1.86"
type input "4.75"
type input "1.3664935587814"
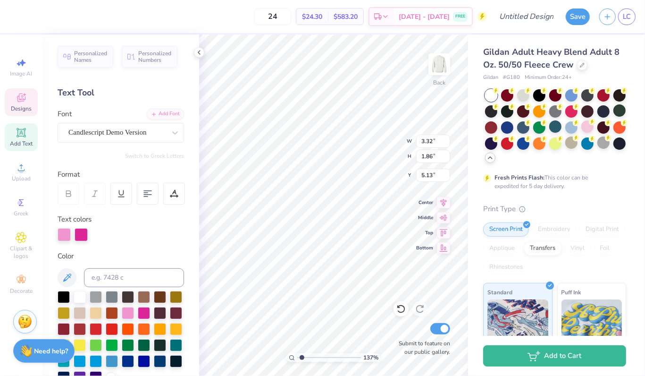
type input "4.09"
type input "2.25"
type input "4.75"
click at [78, 136] on div "Candlescript Demo Version" at bounding box center [116, 132] width 99 height 15
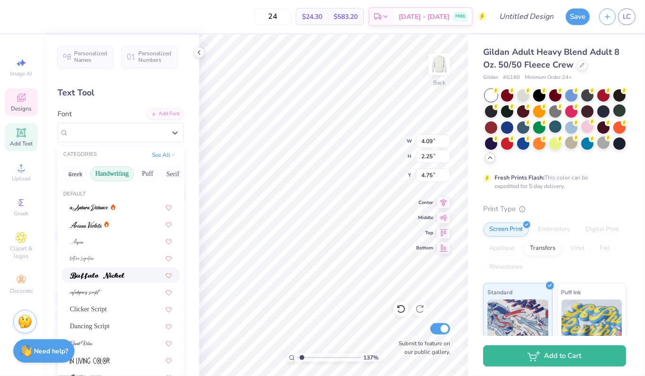
click at [82, 269] on div at bounding box center [120, 275] width 119 height 16
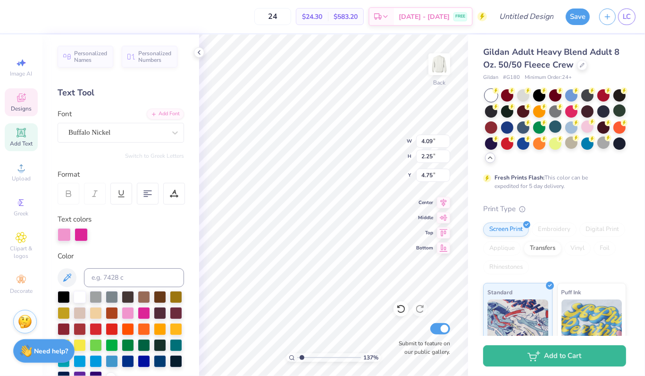
type input "1.3664935587814"
type input "2.78"
type input "1.47"
type input "5.14"
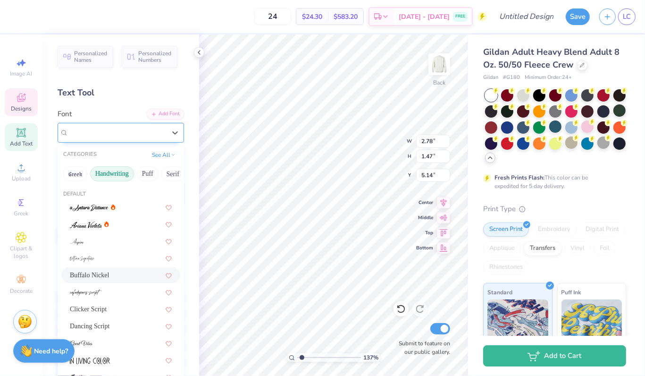
click at [108, 133] on div "Buffalo Nickel" at bounding box center [116, 132] width 99 height 15
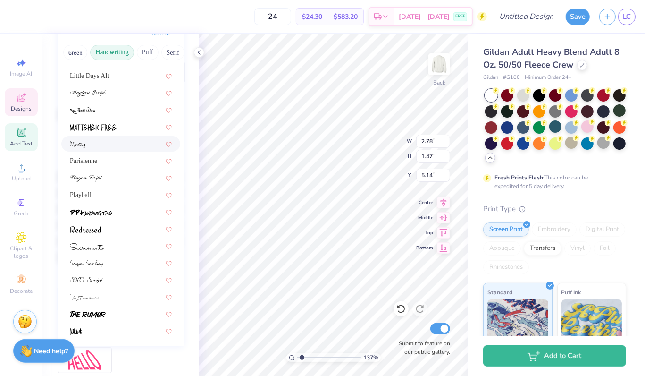
scroll to position [133, 0]
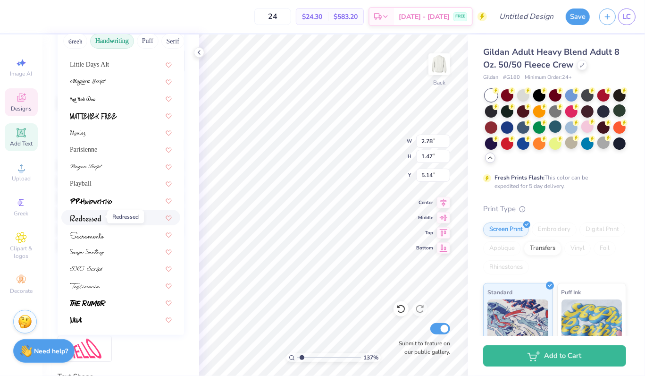
click at [98, 216] on img at bounding box center [86, 218] width 32 height 7
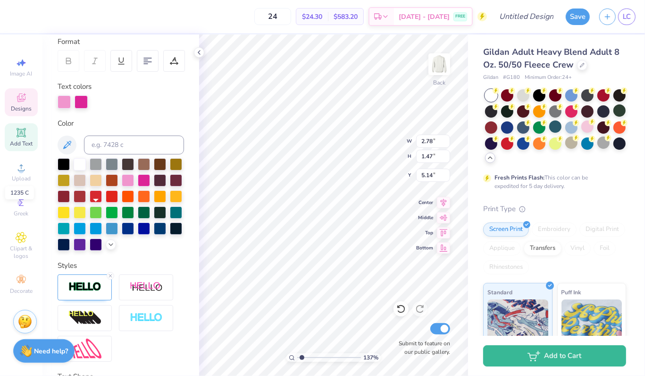
type input "1.3664935587814"
type input "2.53"
type input "1.53"
type input "5.11"
type input "1"
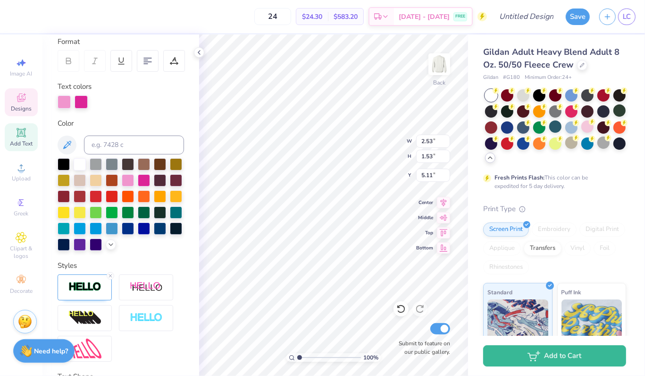
scroll to position [0, 0]
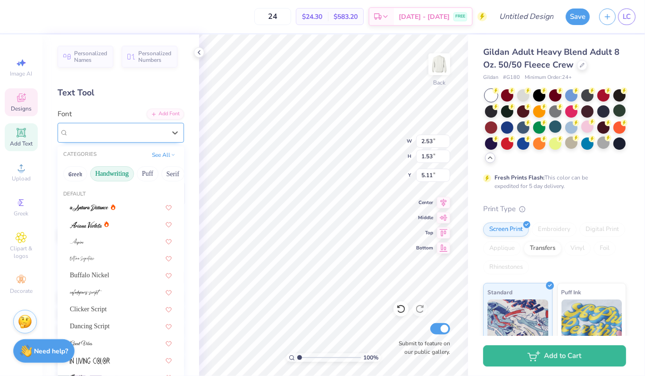
click at [99, 134] on div "Redressed" at bounding box center [116, 132] width 99 height 15
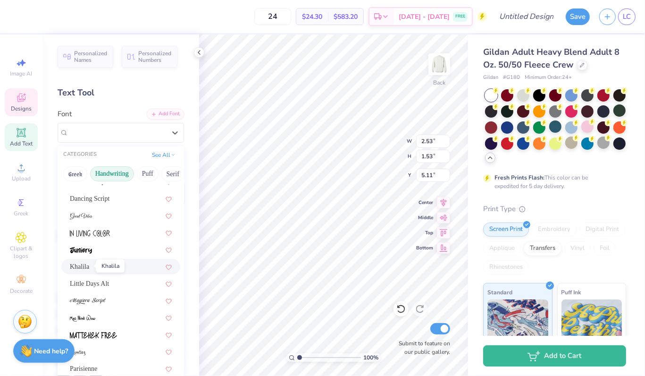
click at [77, 261] on span "Khalila" at bounding box center [79, 266] width 19 height 10
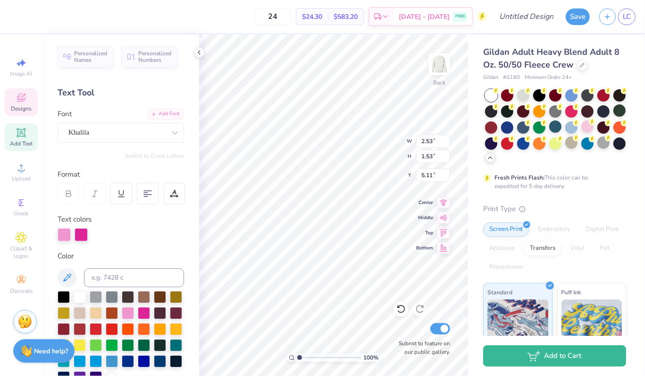
type input "3.07"
type input "1.50"
type input "5.12"
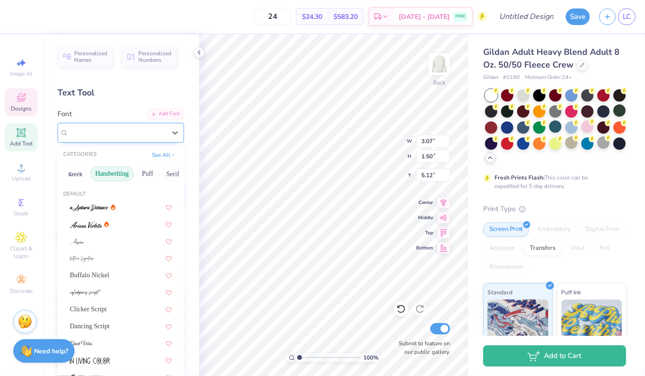
click at [90, 131] on div "Khalila" at bounding box center [116, 132] width 99 height 15
click at [114, 275] on div "Buffalo Nickel" at bounding box center [121, 275] width 102 height 10
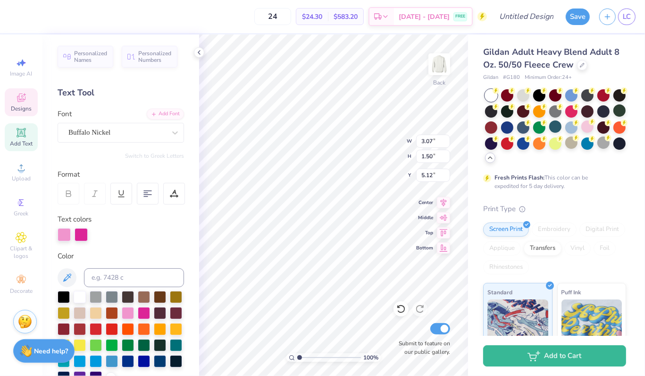
type input "2.78"
type input "1.47"
type input "5.14"
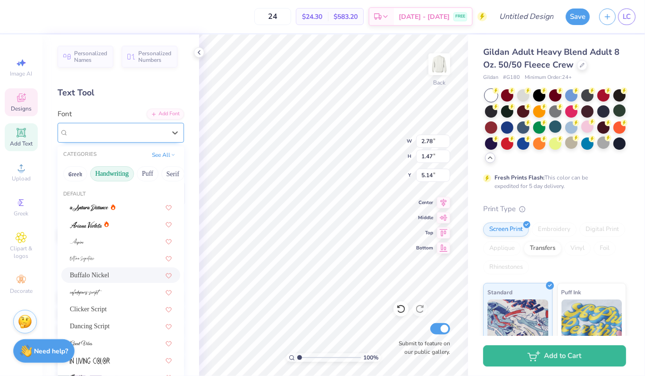
click at [122, 130] on div "Buffalo Nickel" at bounding box center [116, 132] width 99 height 15
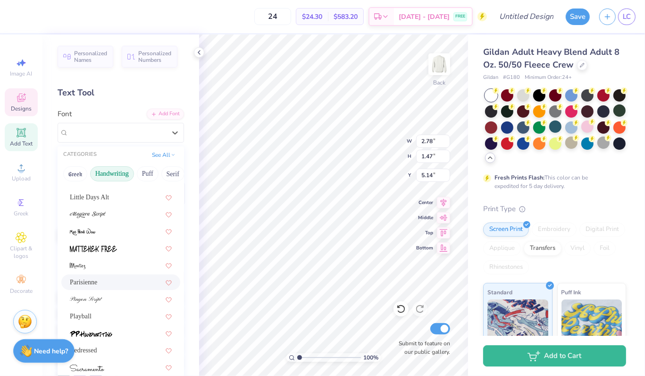
scroll to position [0, 0]
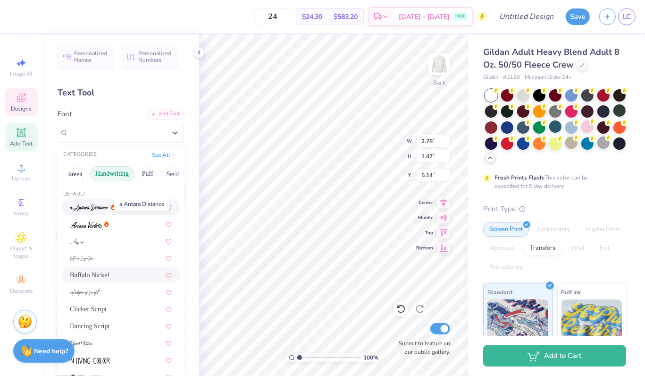
click at [88, 207] on img at bounding box center [89, 207] width 39 height 7
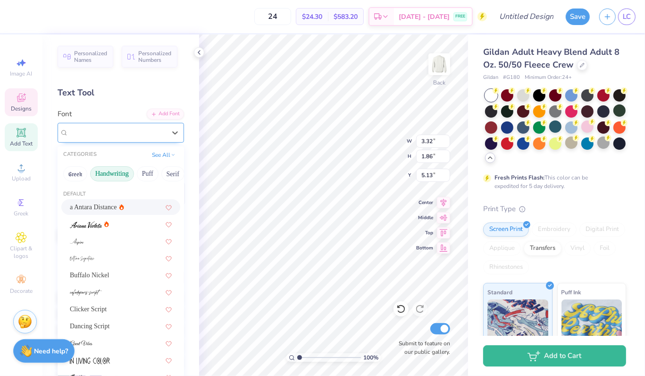
click at [129, 126] on div "Candlescript Demo Version" at bounding box center [116, 132] width 99 height 15
click at [129, 211] on div "a Antara Distance" at bounding box center [121, 207] width 102 height 10
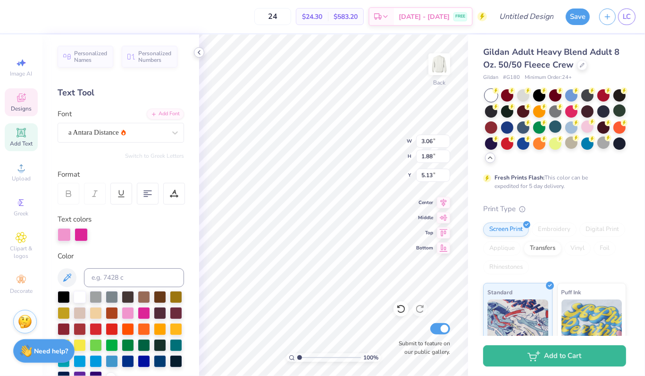
click at [195, 51] on icon at bounding box center [199, 53] width 8 height 8
